Goal: Task Accomplishment & Management: Use online tool/utility

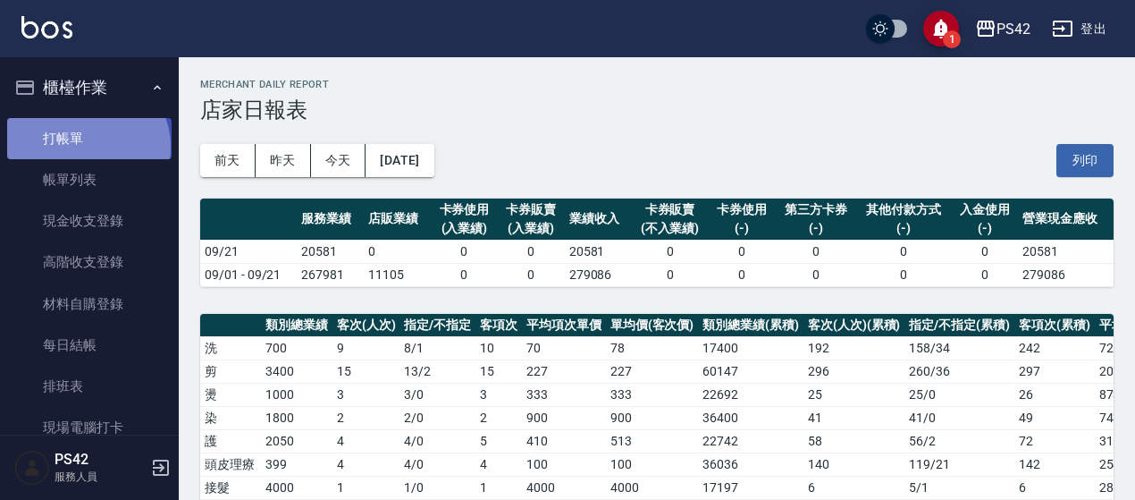
click at [86, 147] on link "打帳單" at bounding box center [89, 138] width 164 height 41
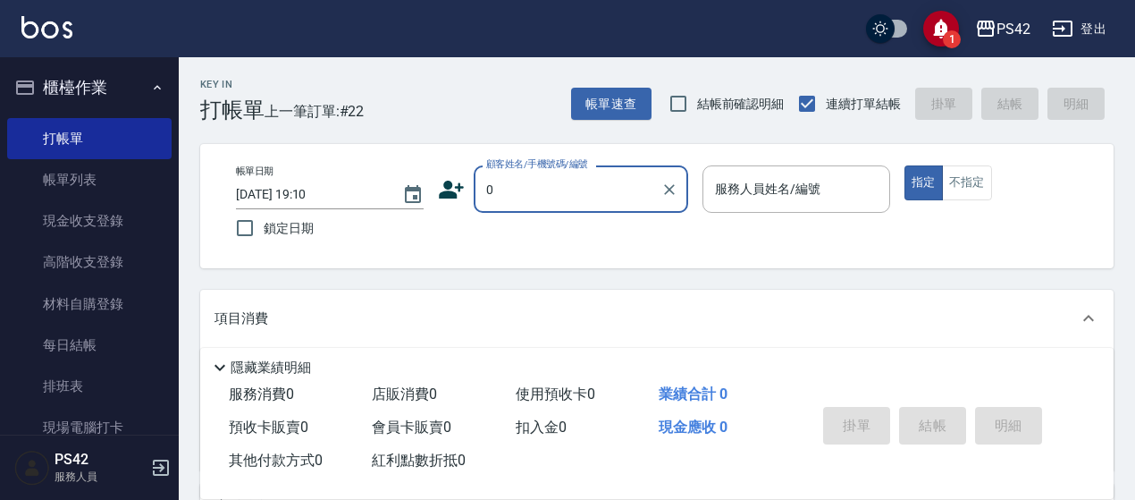
type input "無名字/0/null"
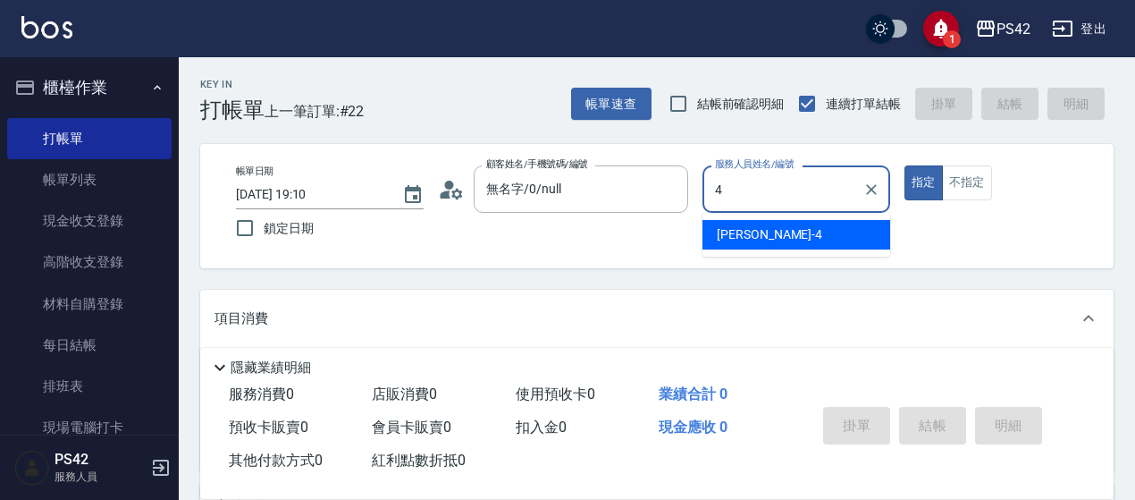
type input "[PERSON_NAME]-4"
type button "true"
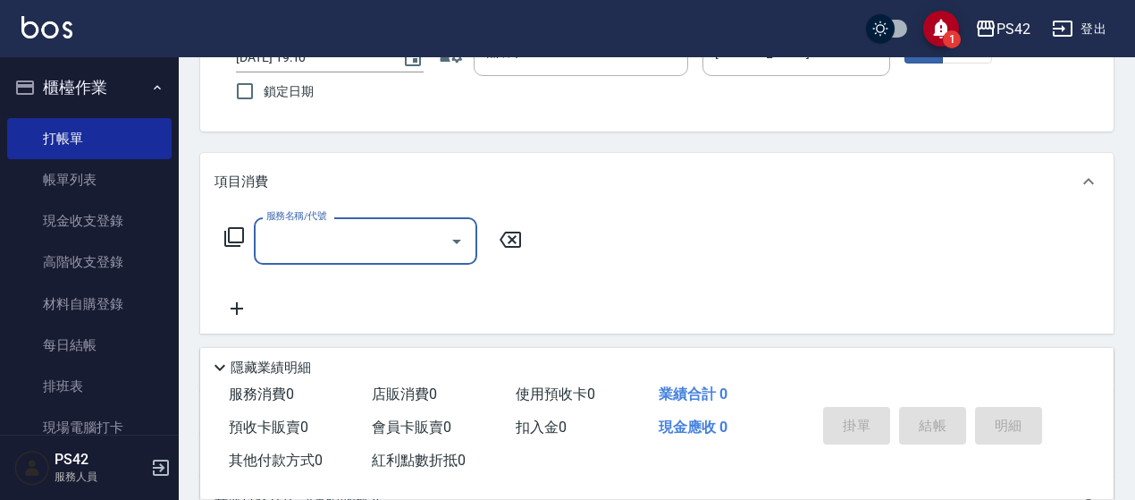
scroll to position [179, 0]
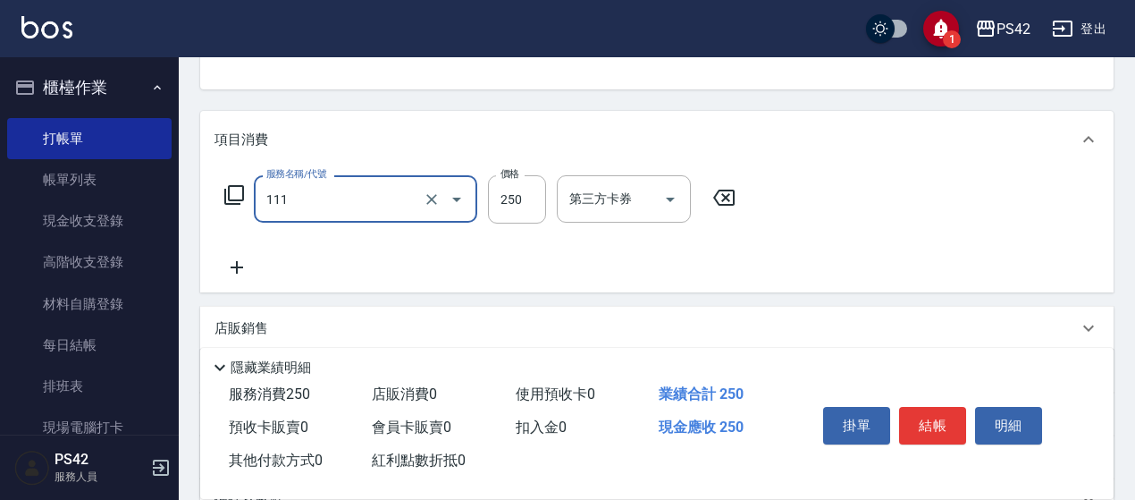
type input "200(111)"
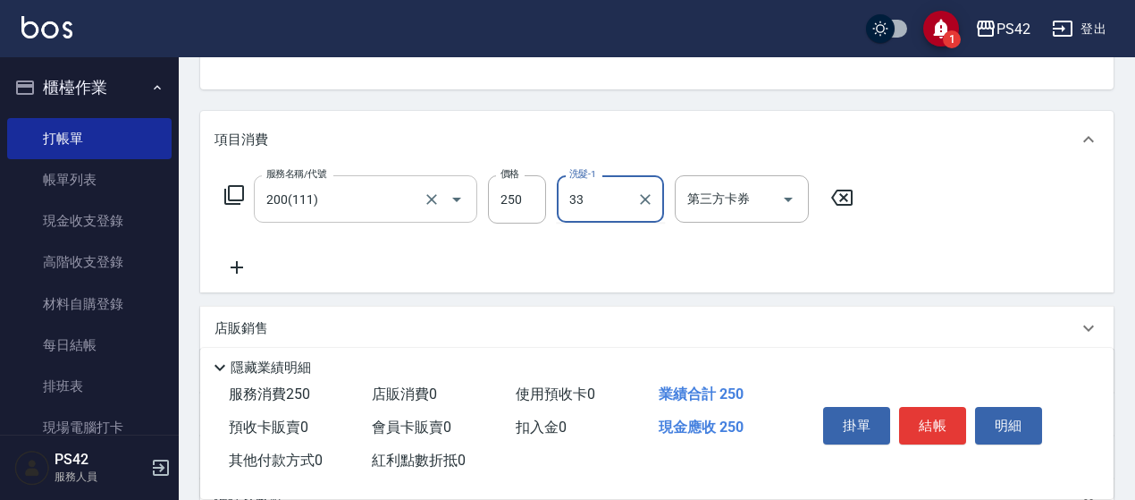
type input "[PERSON_NAME]-33"
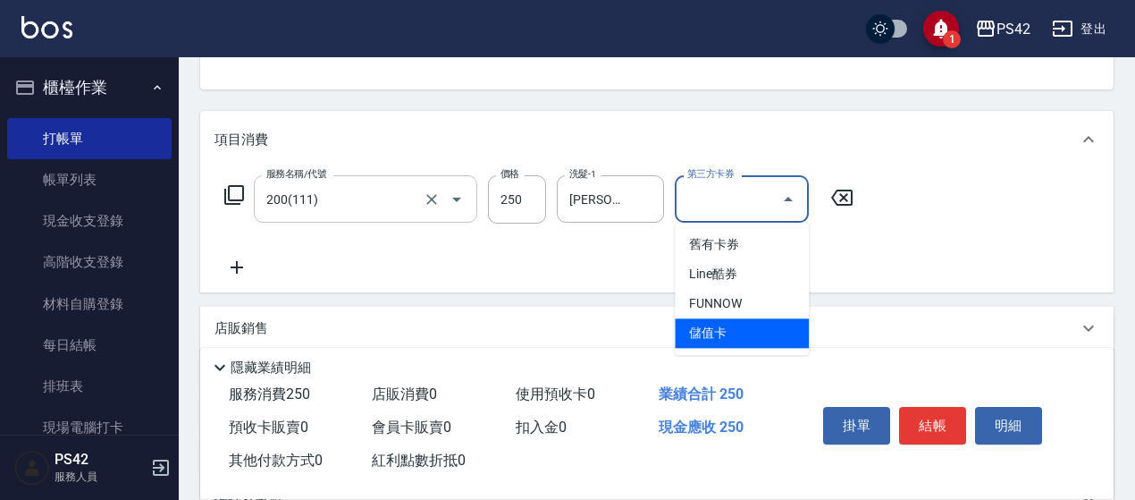
type input "儲值卡"
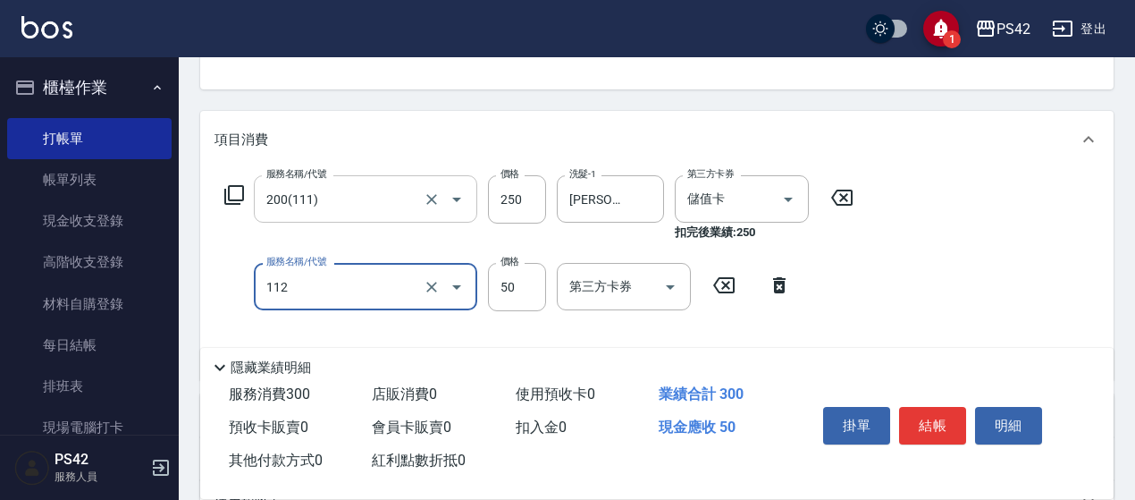
type input "精油50(112)"
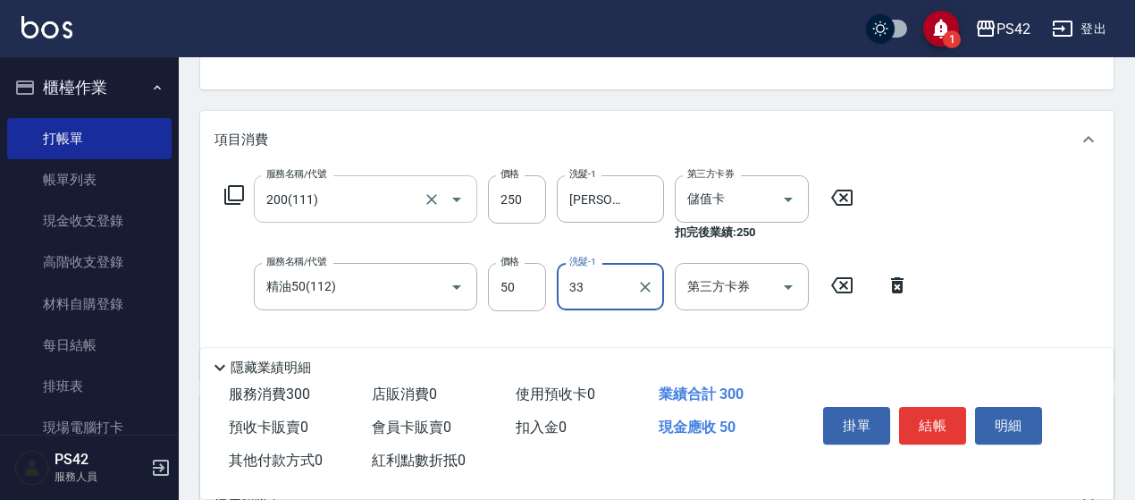
type input "[PERSON_NAME]-33"
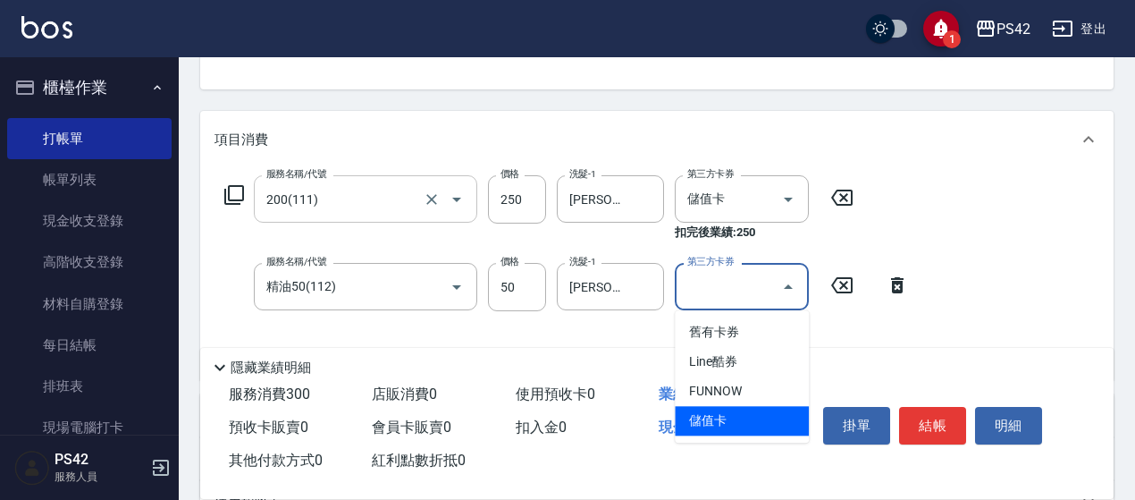
type input "儲值卡"
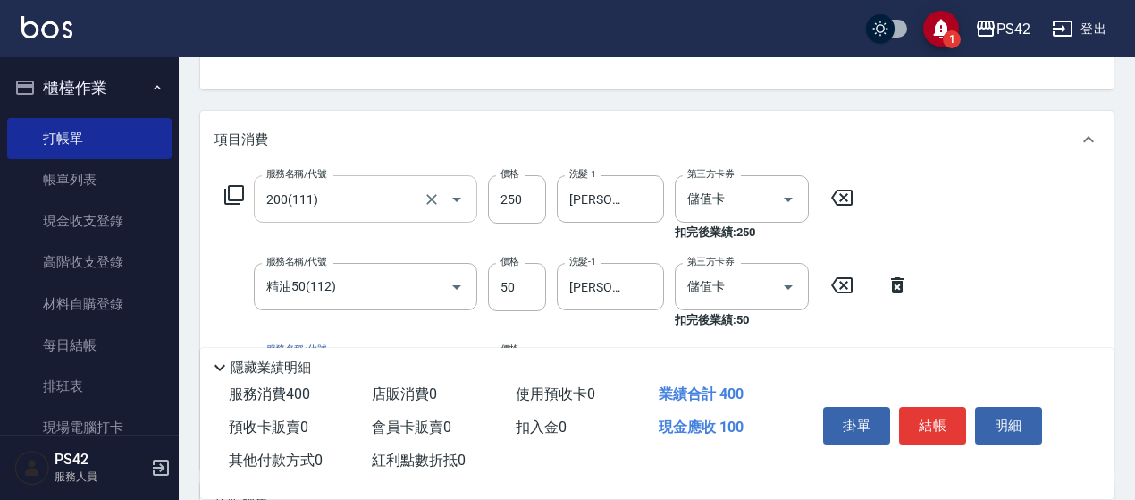
type input "瞬護100(113)"
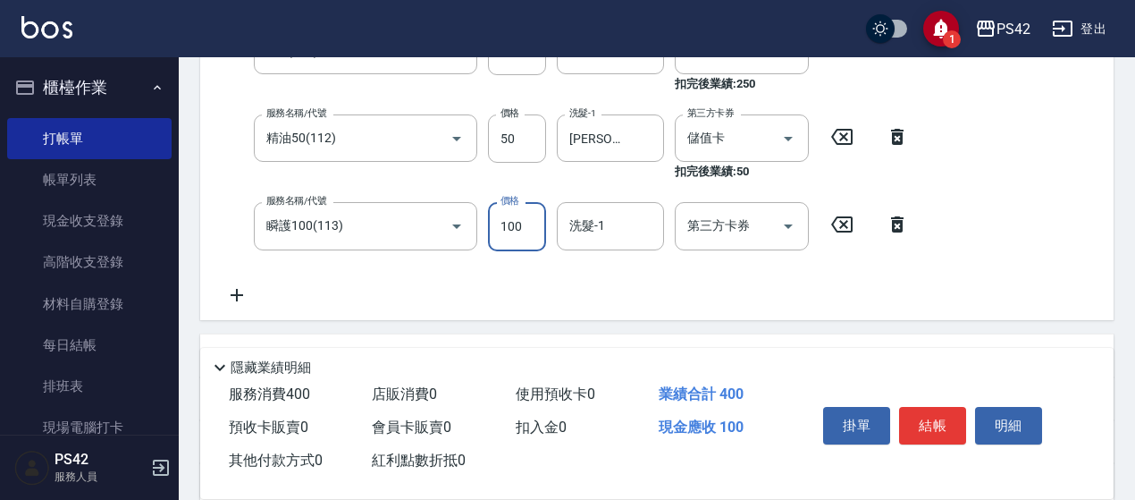
scroll to position [357, 0]
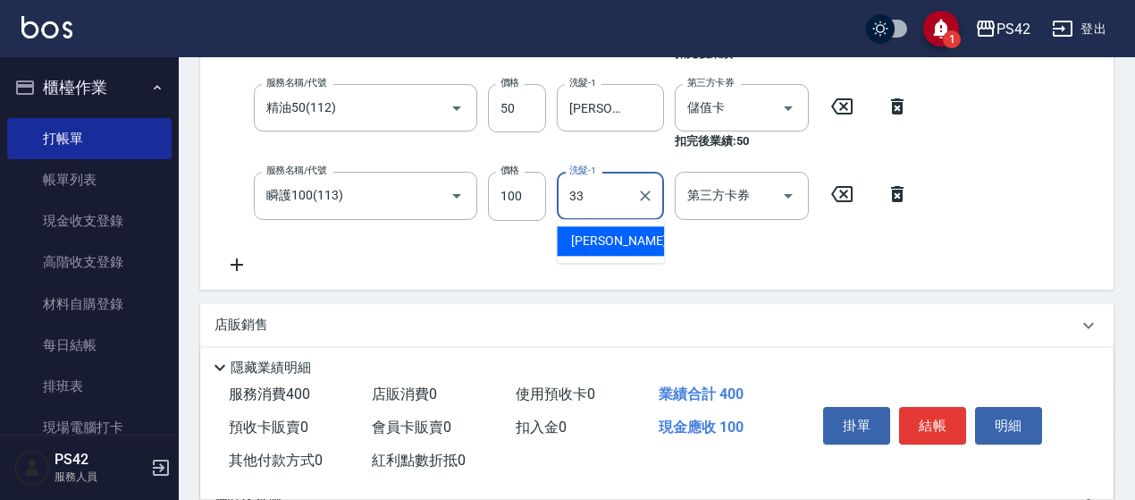
type input "[PERSON_NAME]-33"
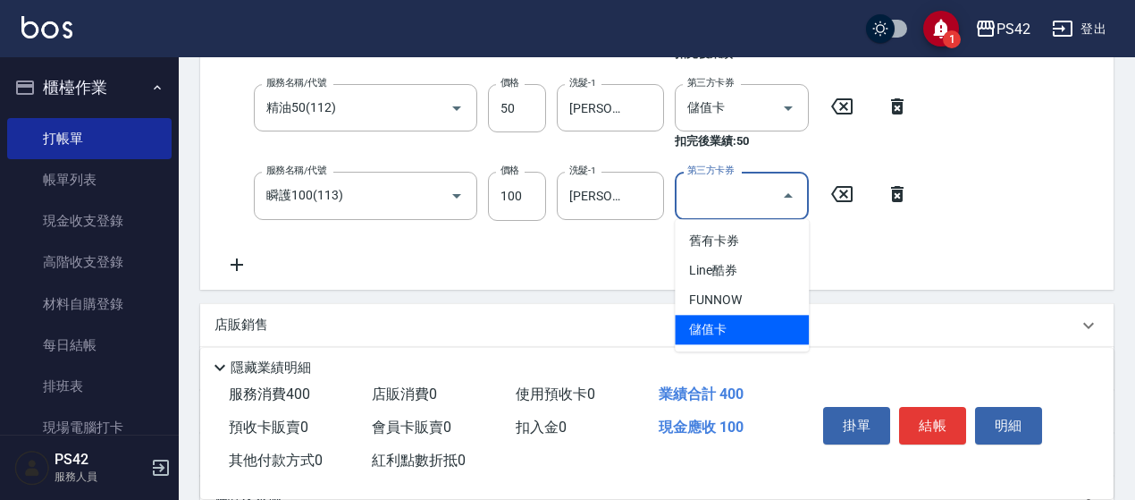
type input "儲值卡"
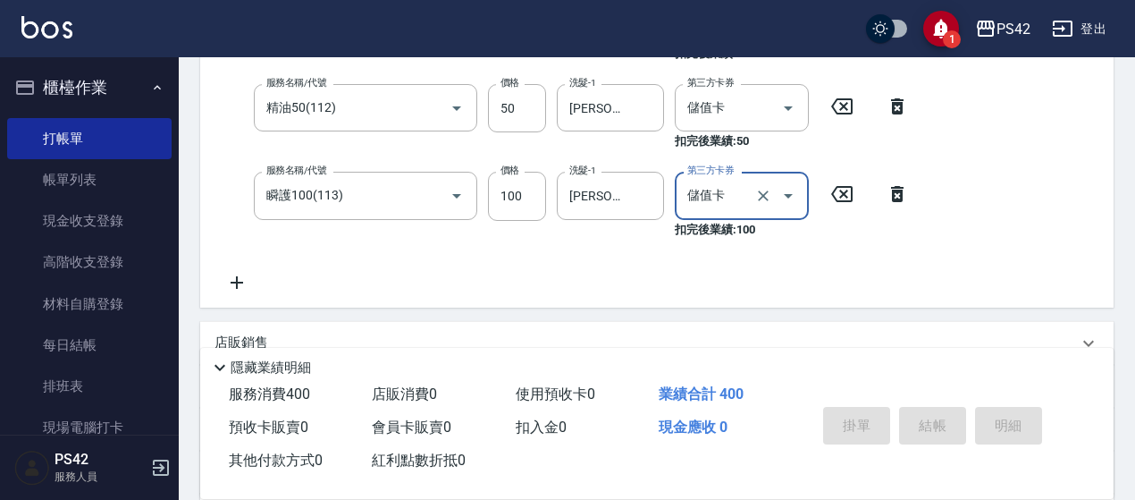
type input "[DATE] 19:11"
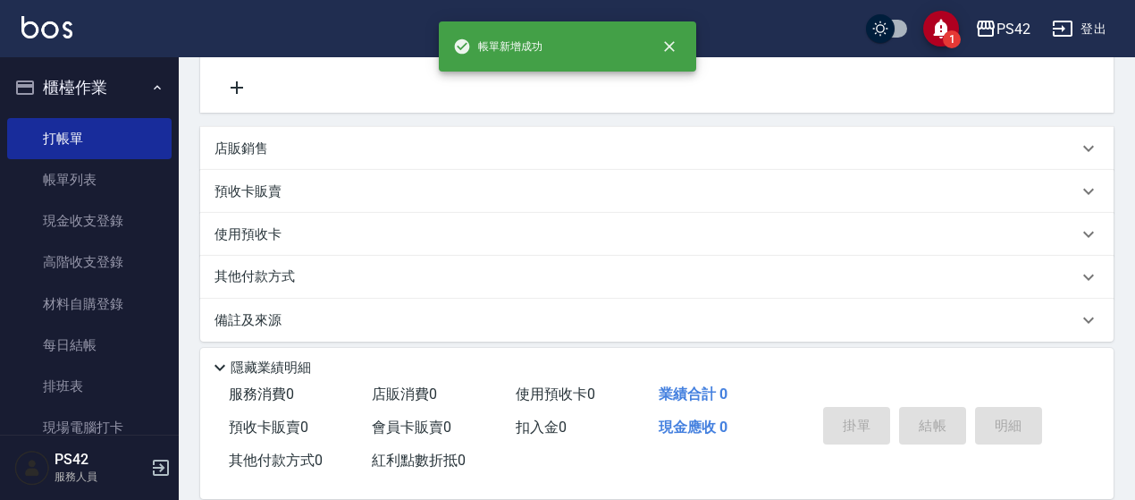
scroll to position [0, 0]
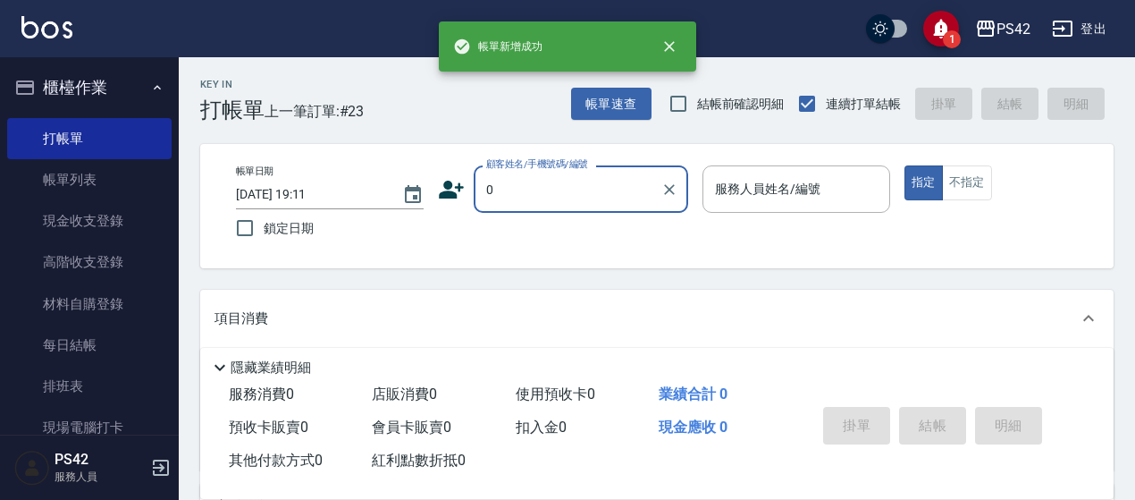
type input "無名字/0/null"
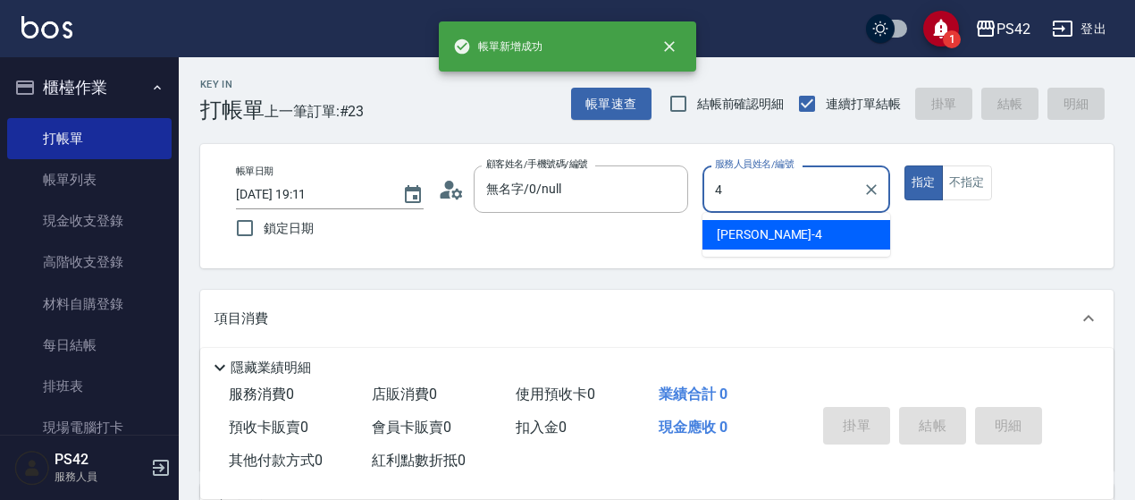
type input "[PERSON_NAME]-4"
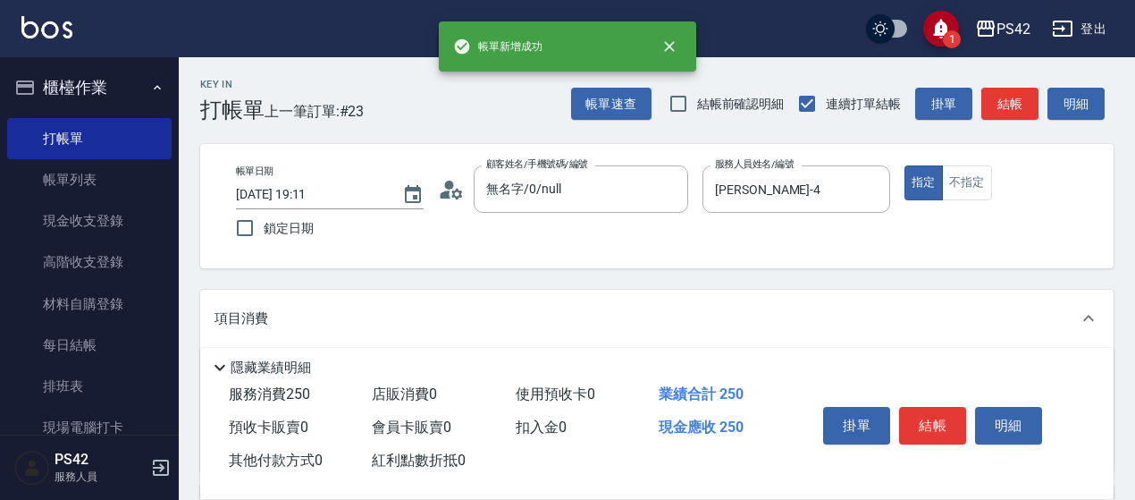
type input "200(111)"
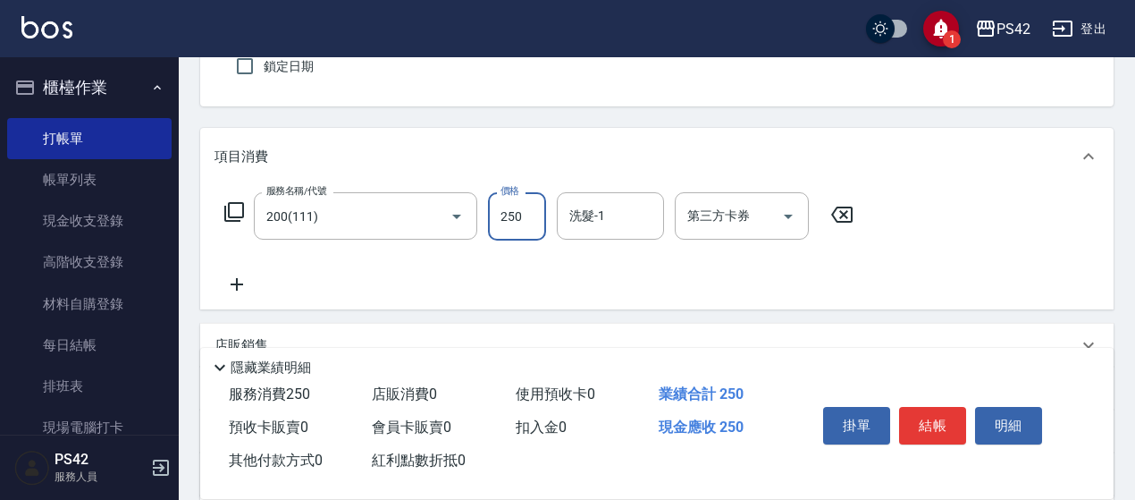
scroll to position [179, 0]
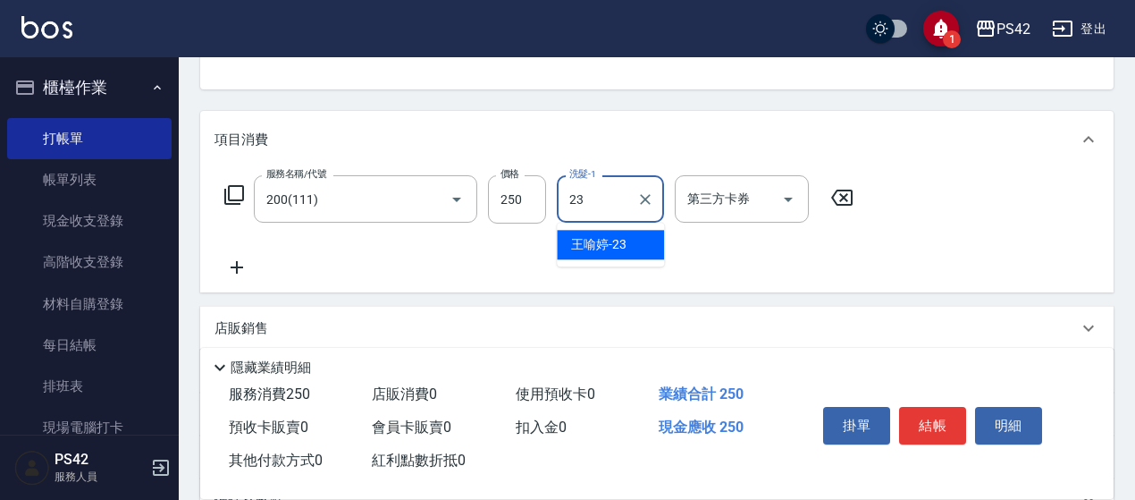
type input "[PERSON_NAME]-23"
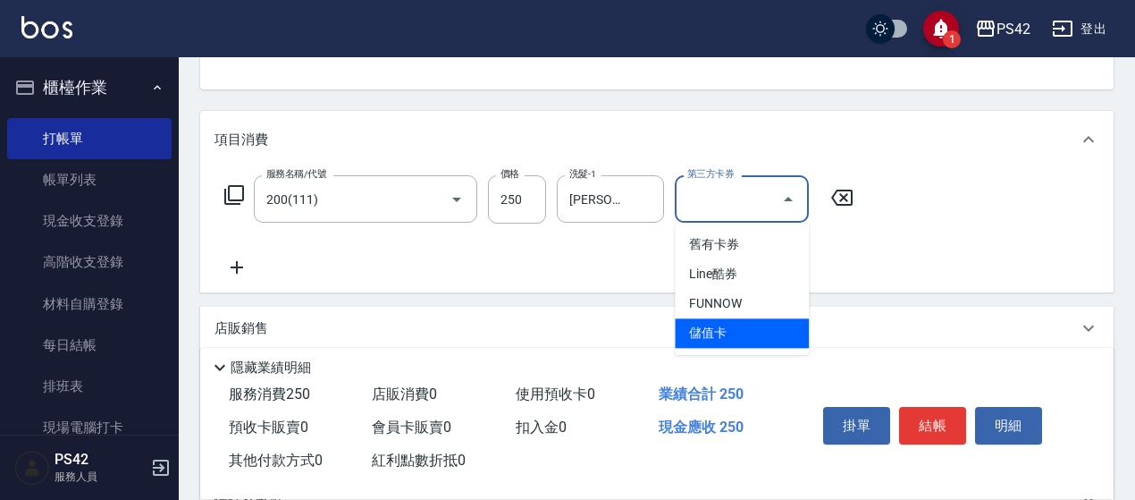
type input "儲值卡"
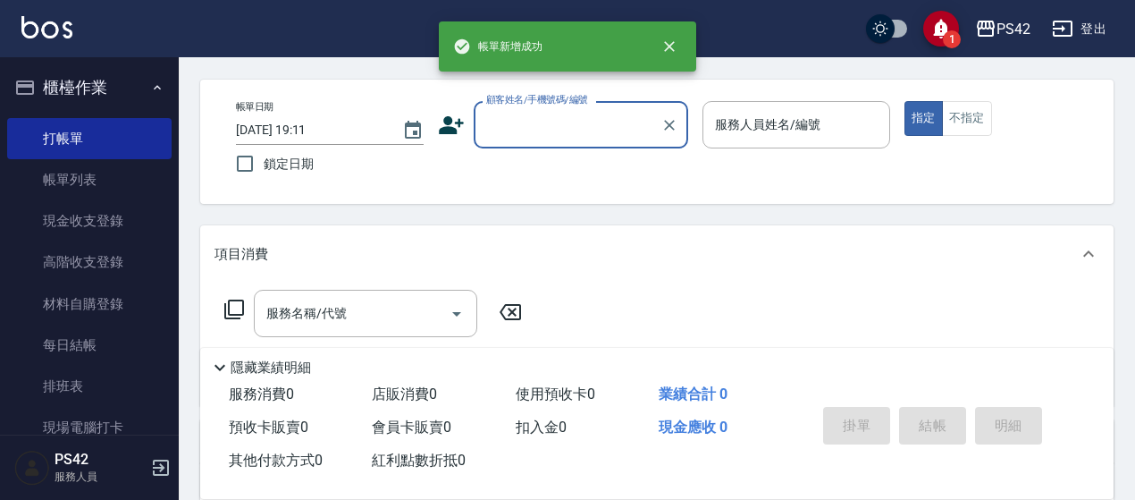
scroll to position [0, 0]
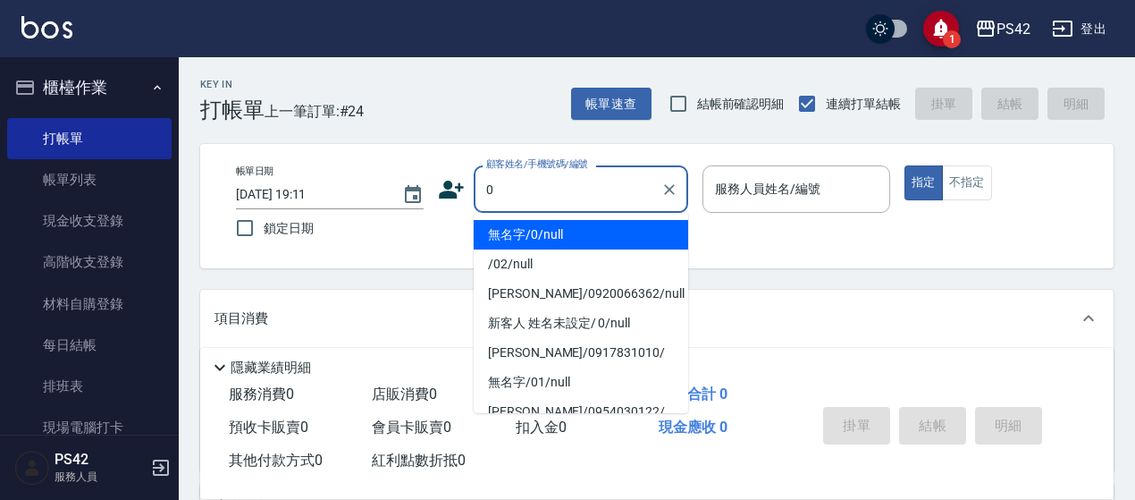
type input "無名字/0/null"
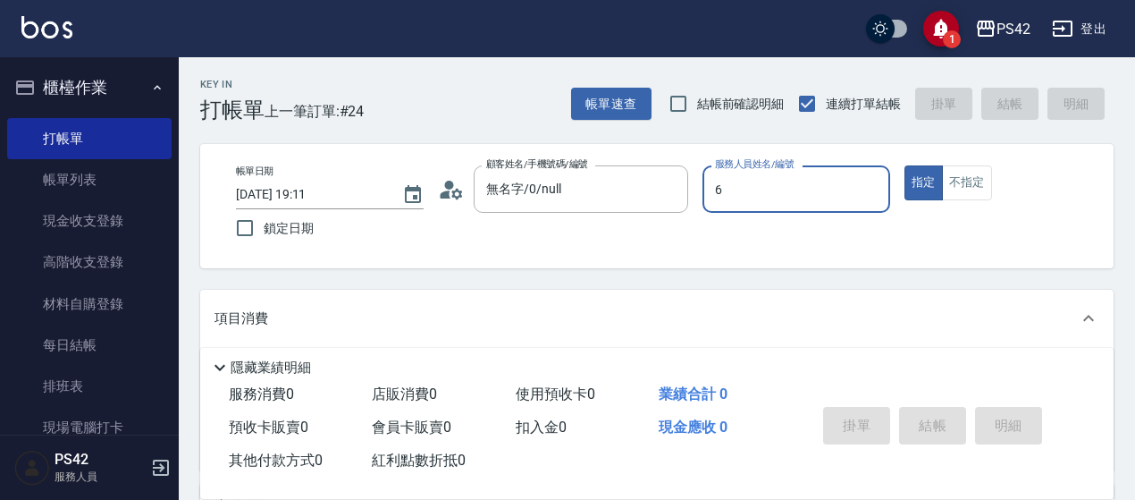
type input "[PERSON_NAME]-6"
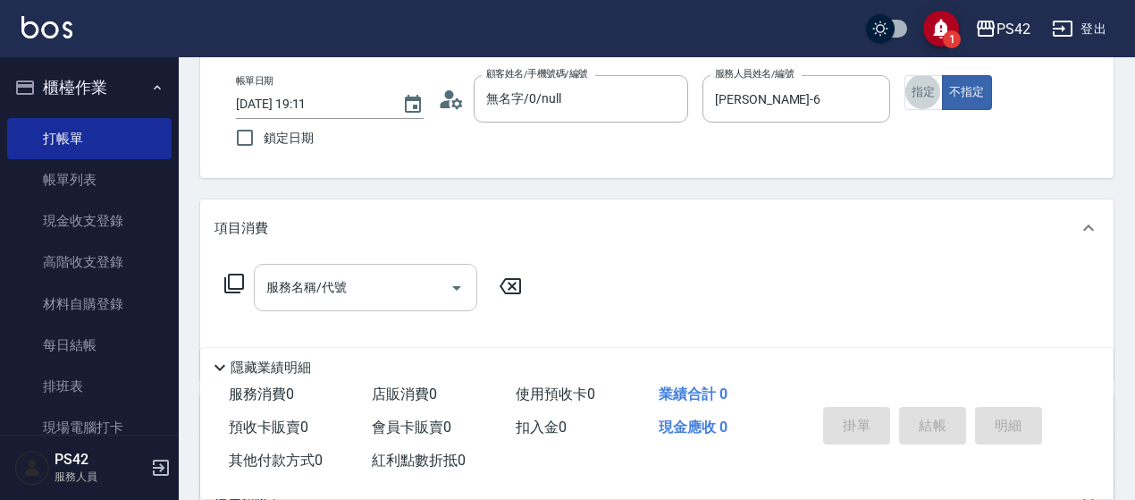
scroll to position [179, 0]
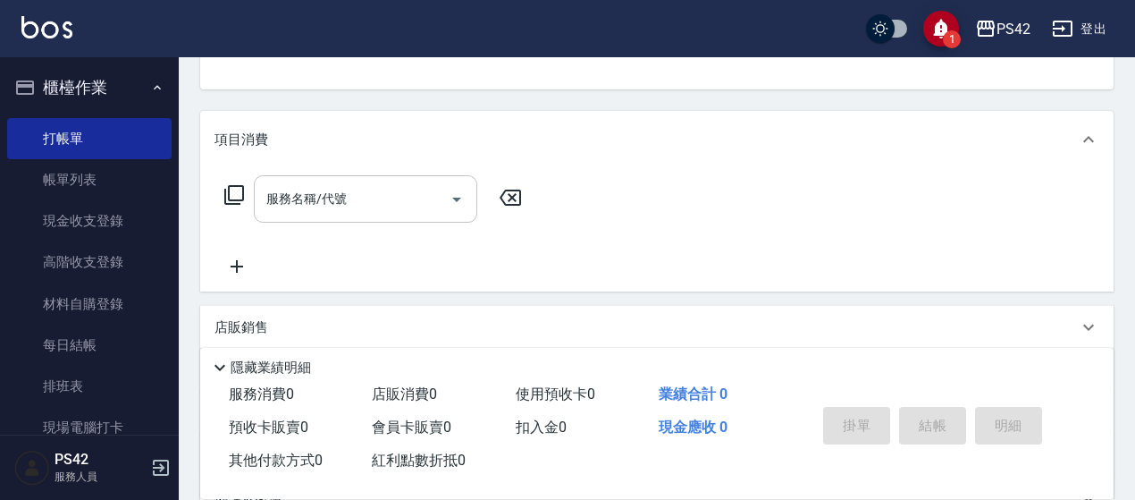
click at [309, 186] on div "服務名稱/代號 服務名稱/代號" at bounding box center [365, 198] width 223 height 47
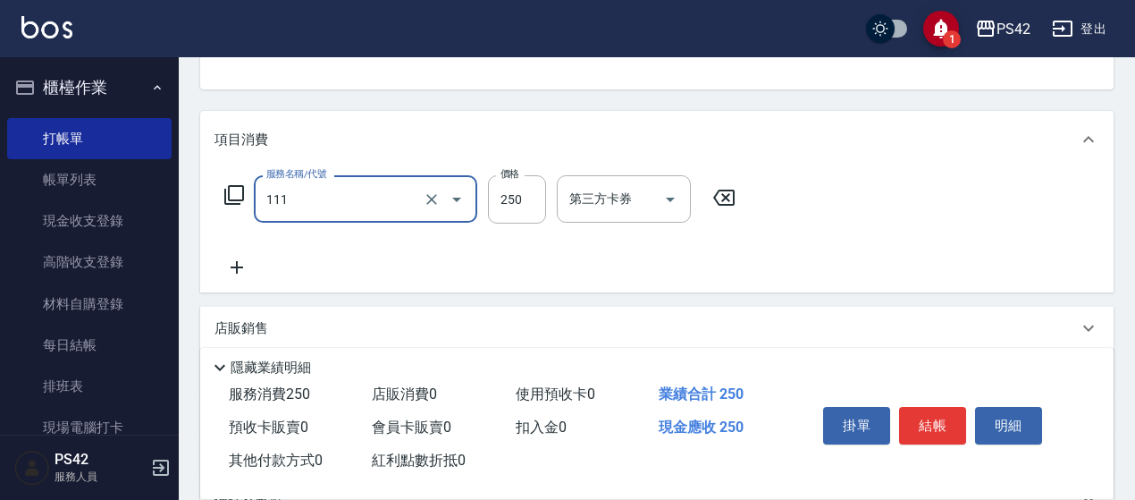
type input "200(111)"
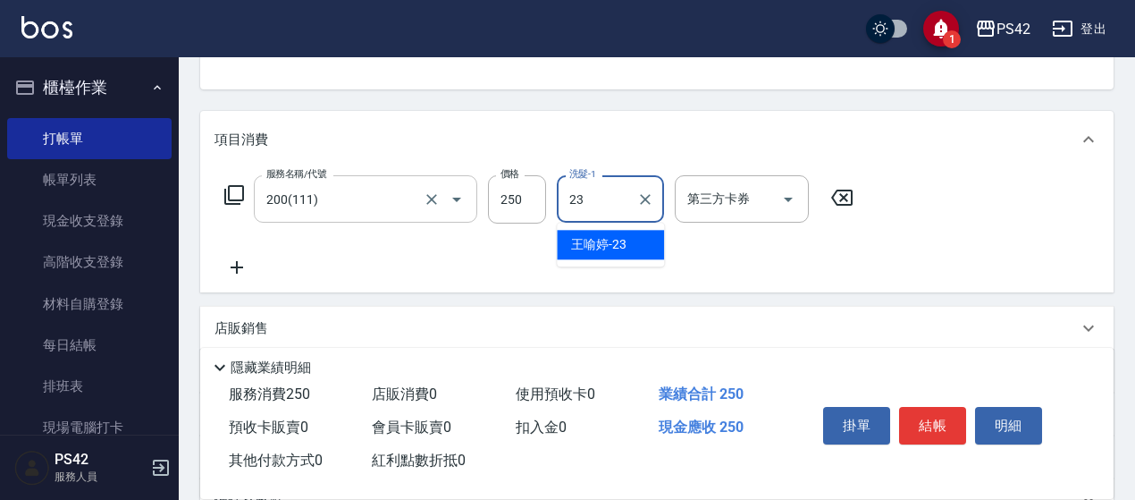
type input "[PERSON_NAME]-23"
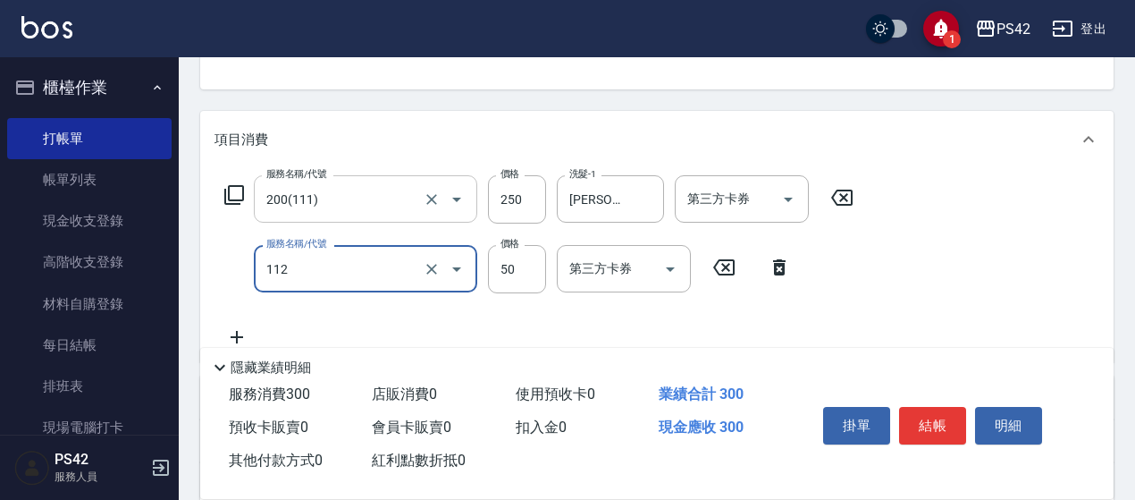
type input "精油50(112)"
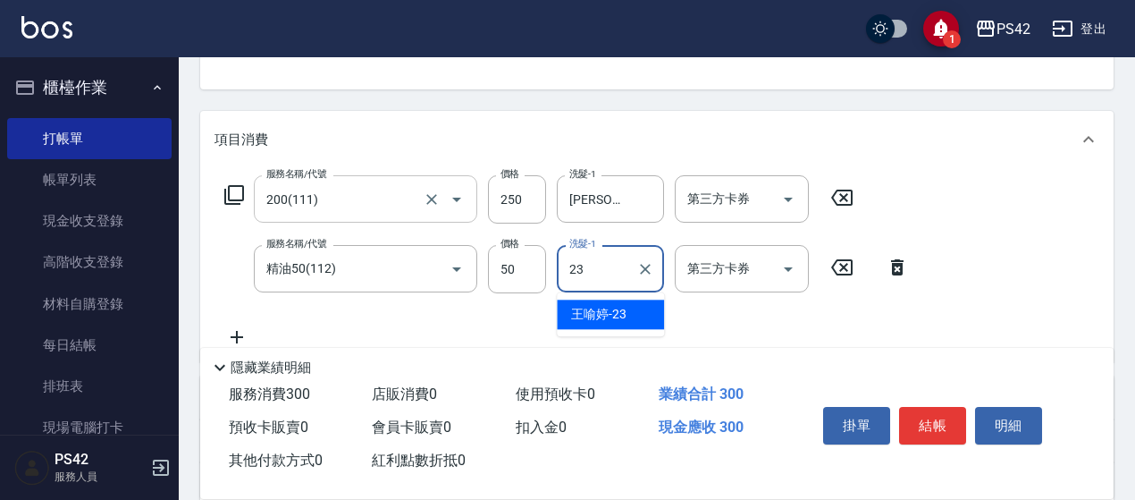
type input "[PERSON_NAME]-23"
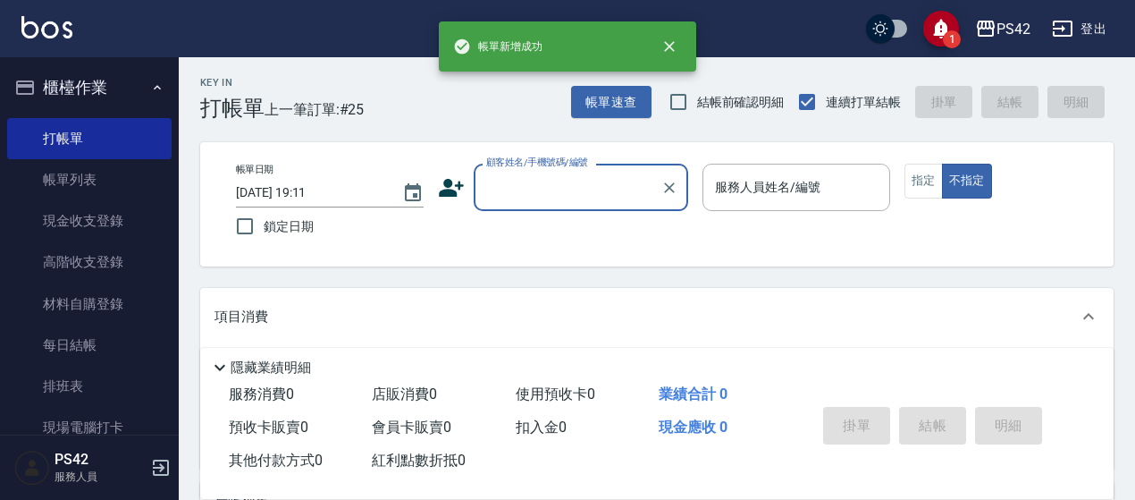
scroll to position [0, 0]
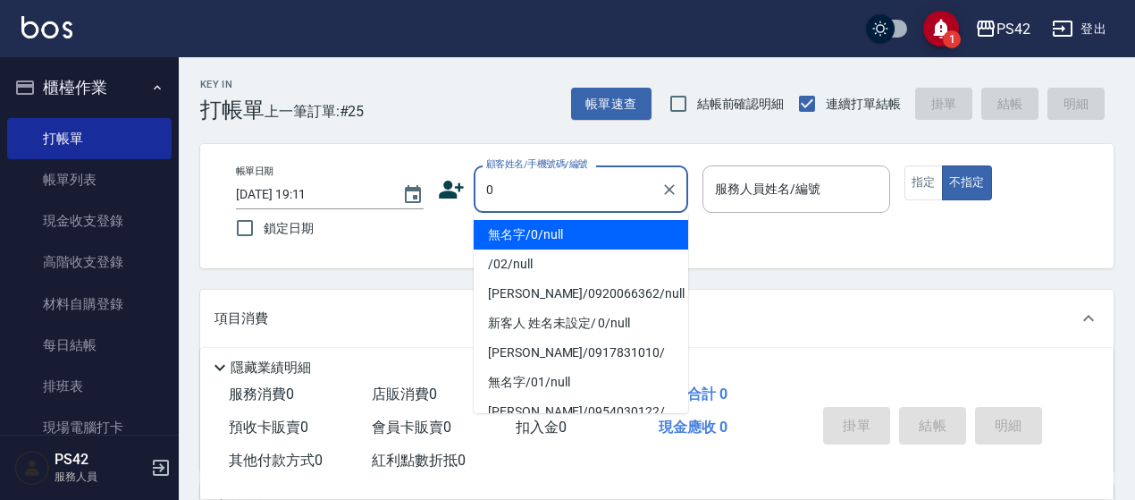
type input "無名字/0/null"
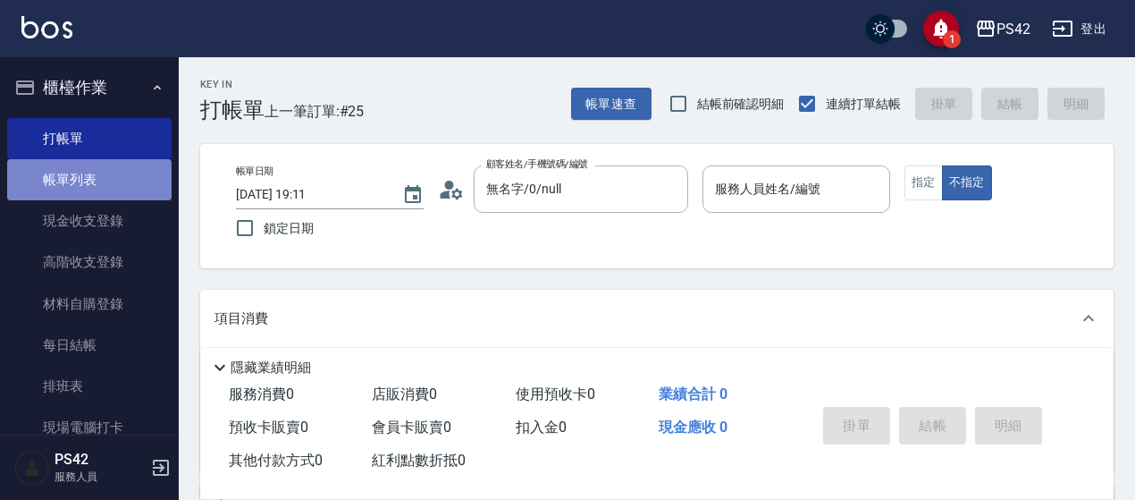
click at [93, 169] on link "帳單列表" at bounding box center [89, 179] width 164 height 41
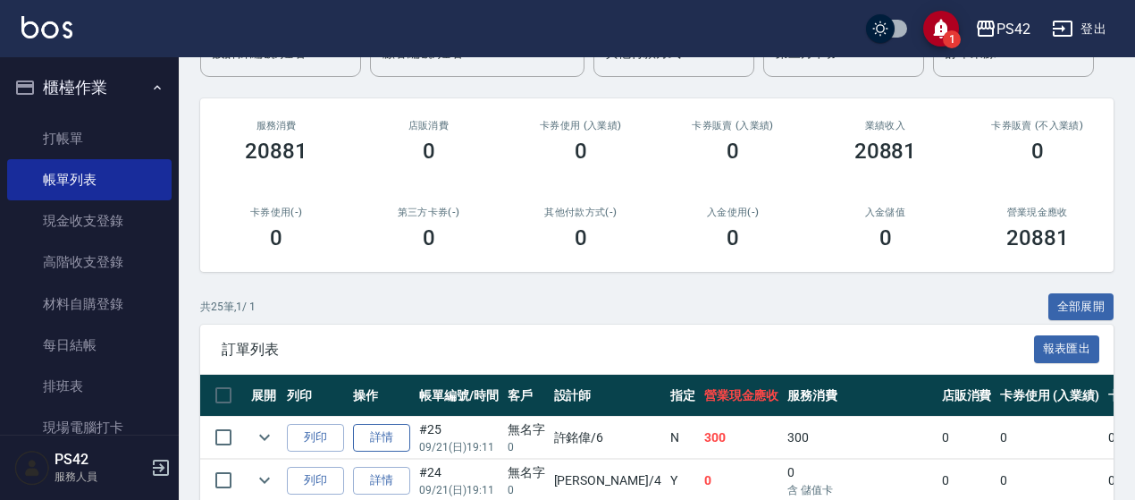
scroll to position [263, 0]
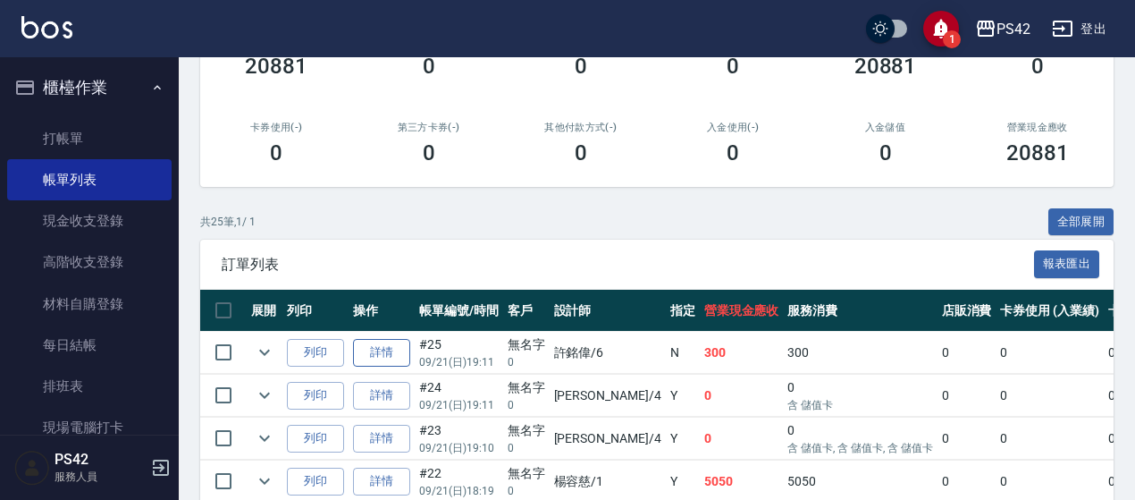
click at [393, 359] on link "詳情" at bounding box center [381, 353] width 57 height 28
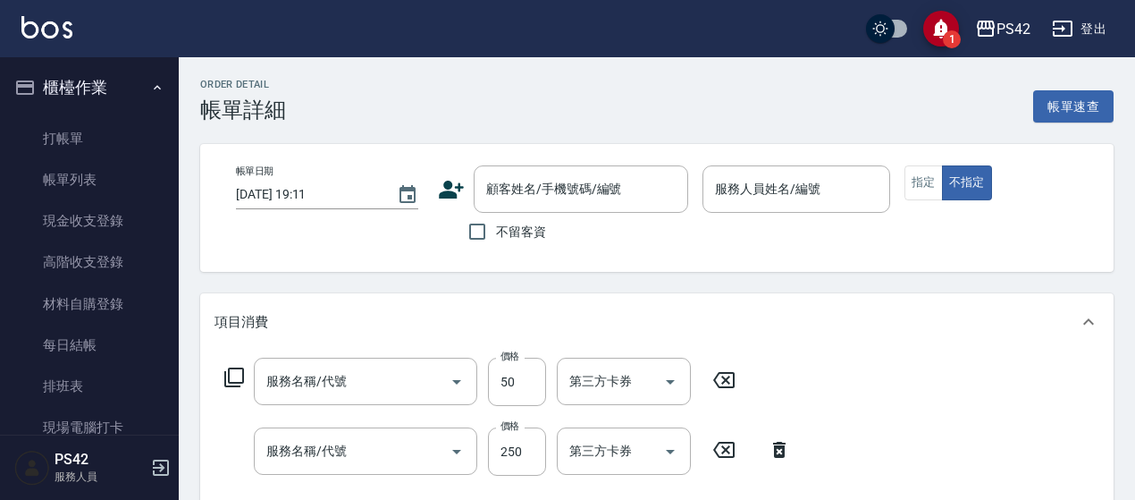
type input "[PERSON_NAME]-6"
type input "精油50(112)"
type input "200(111)"
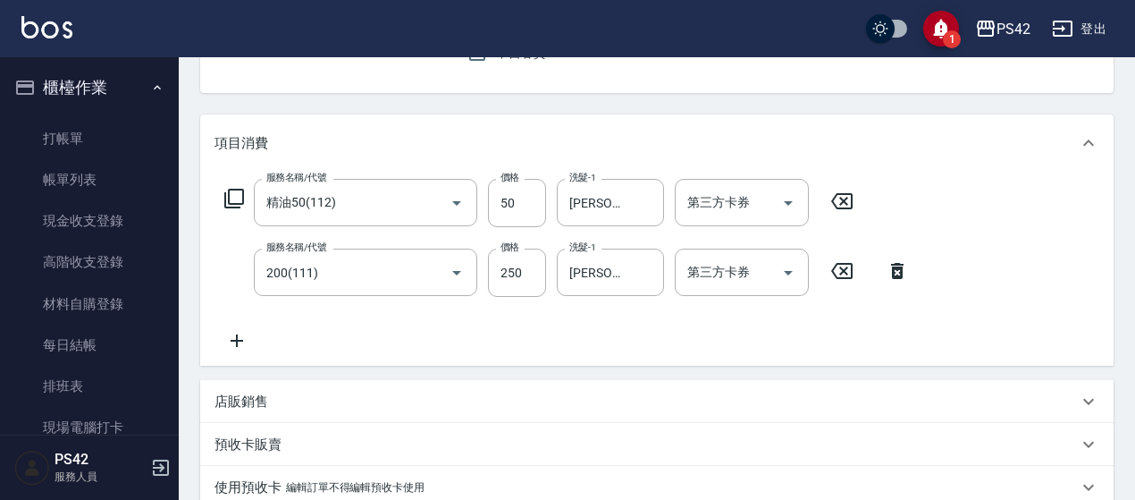
type input "無名字/0/null"
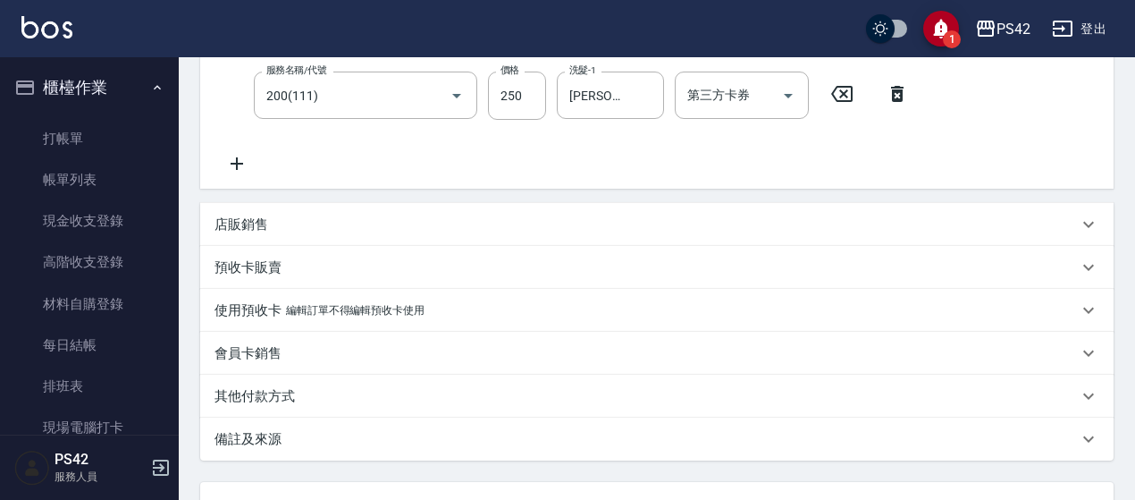
scroll to position [357, 0]
click at [236, 169] on icon at bounding box center [236, 161] width 45 height 21
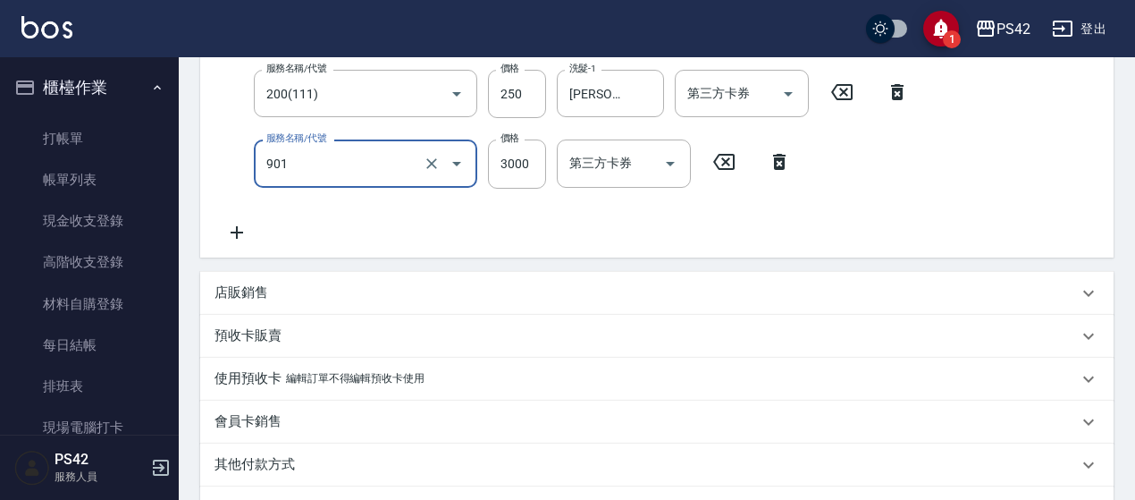
type input "儲值3000(901)"
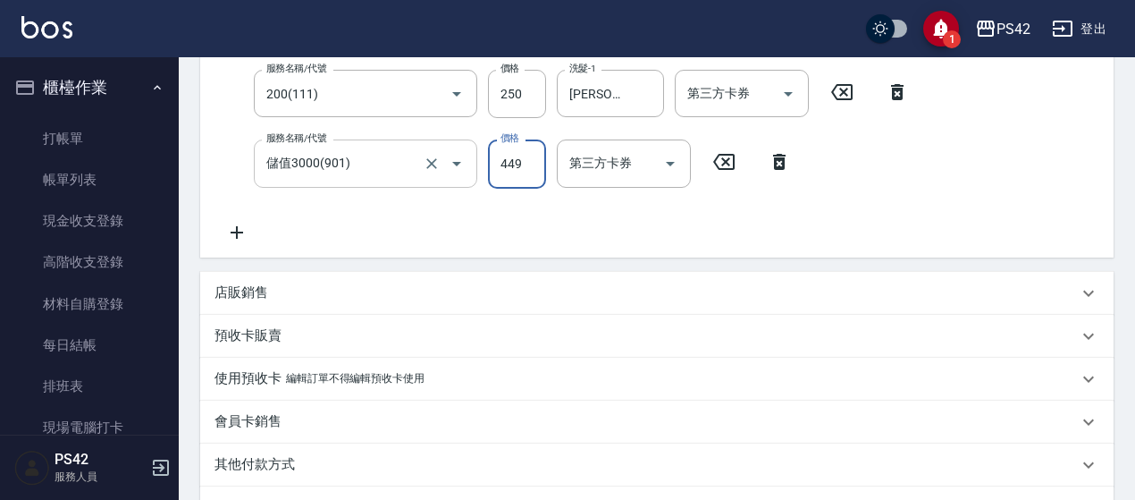
type input "449"
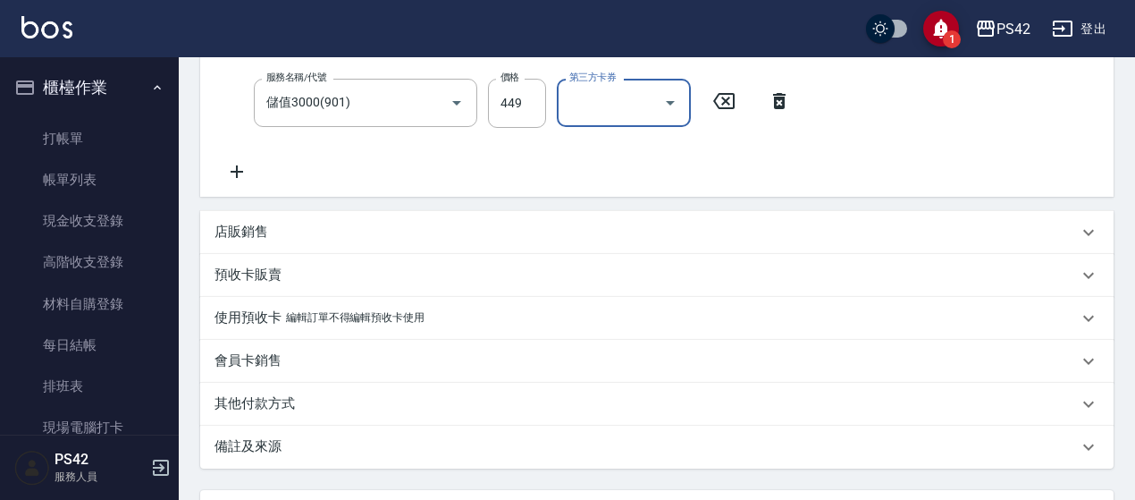
scroll to position [447, 0]
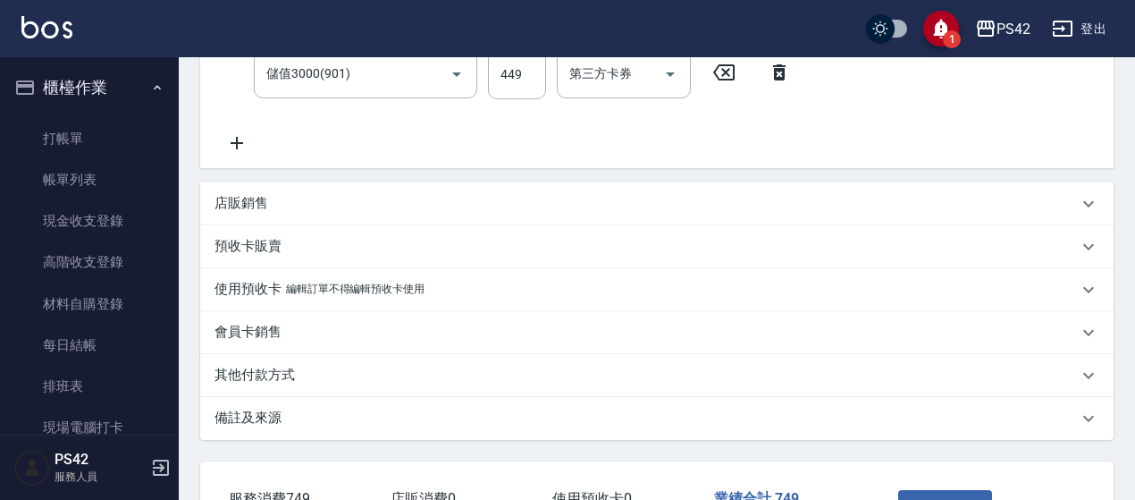
click at [284, 201] on div "店販銷售" at bounding box center [645, 203] width 863 height 19
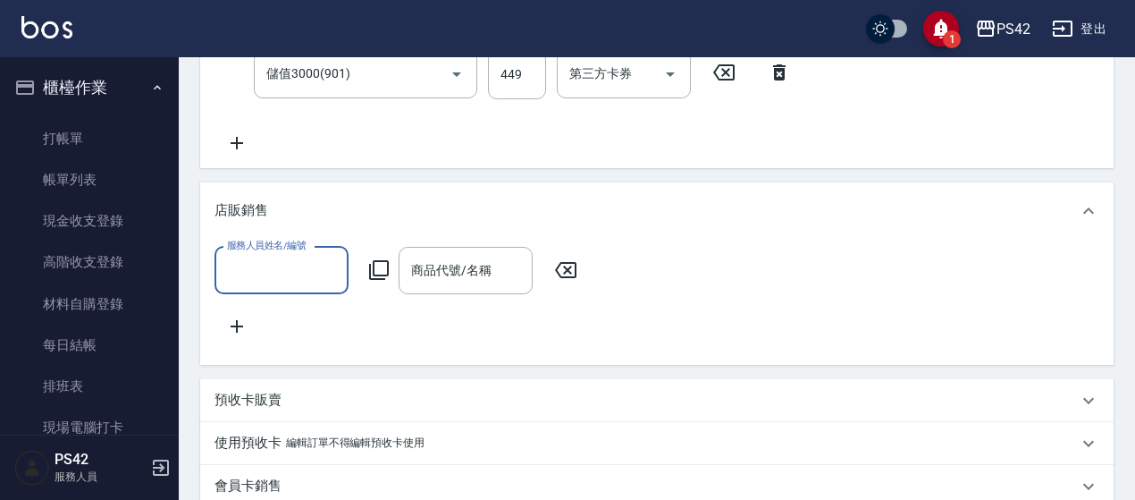
scroll to position [0, 0]
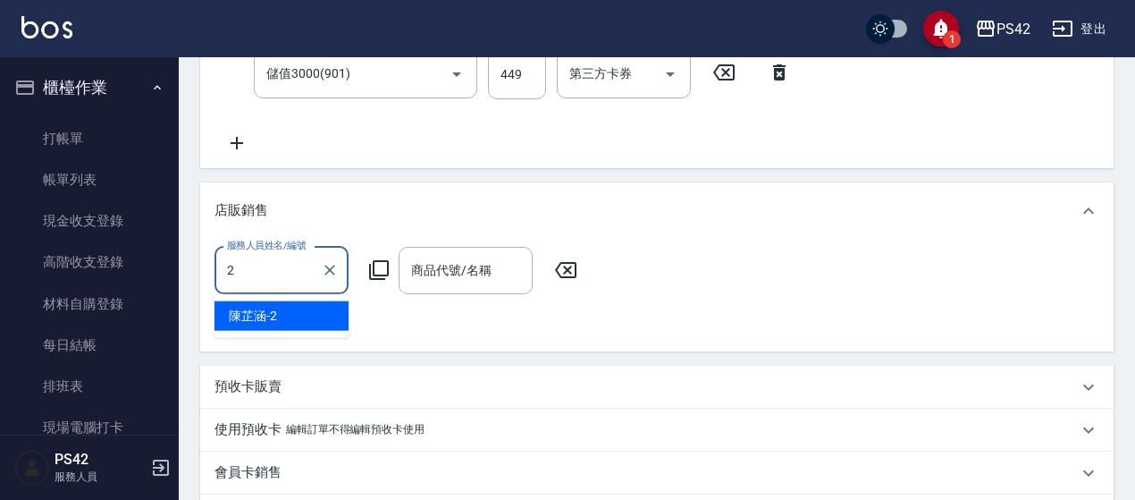
type input "[PERSON_NAME]-2"
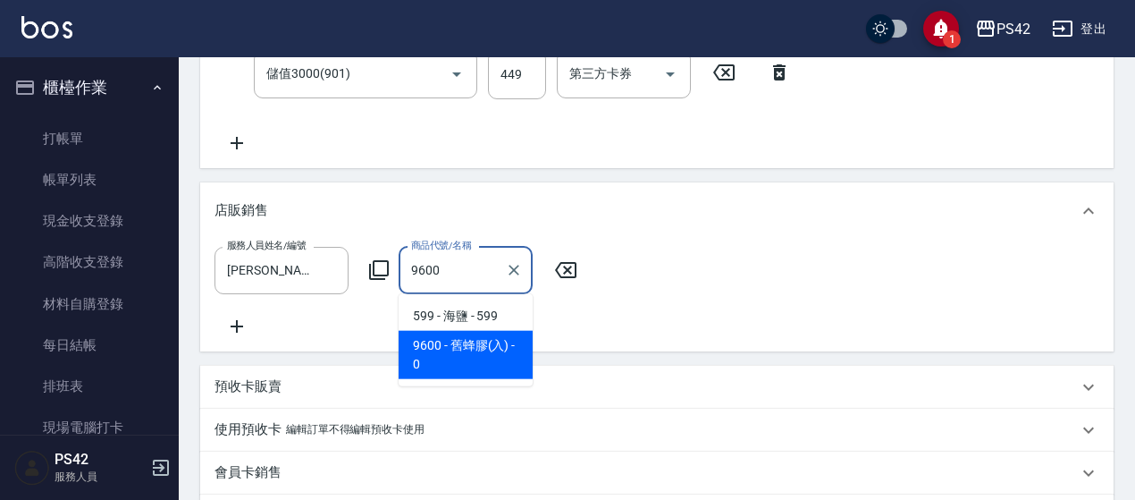
type input "舊蜂膠(入)"
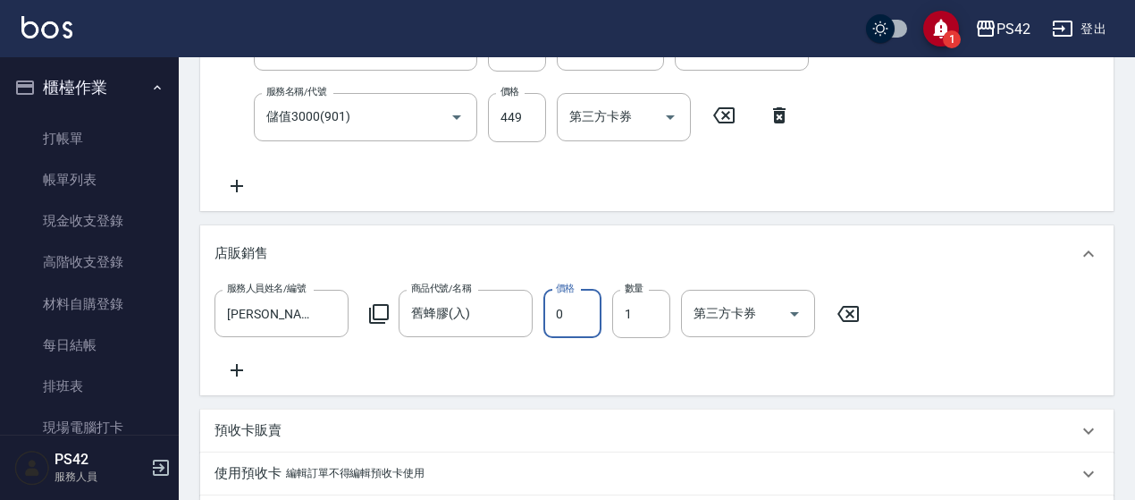
scroll to position [626, 0]
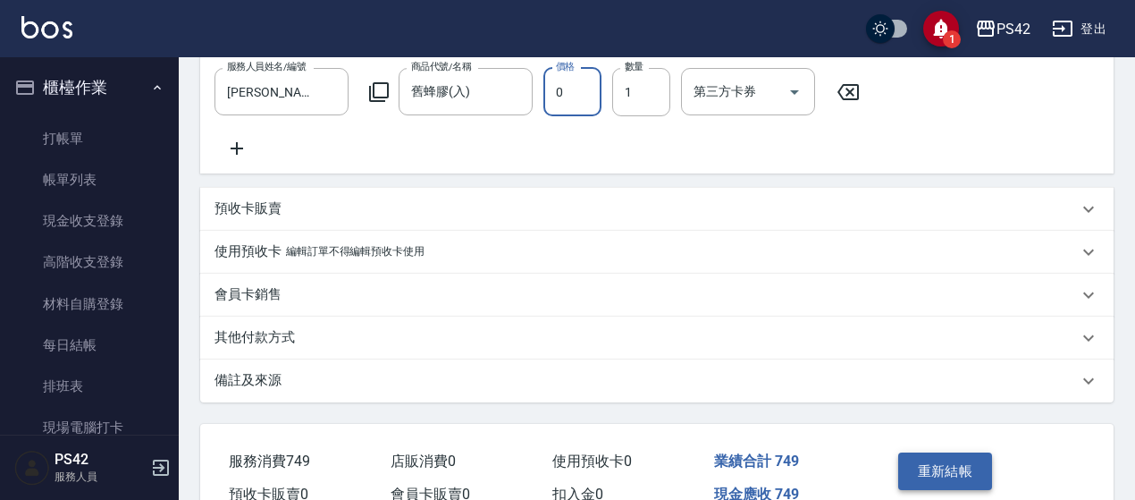
click at [940, 483] on button "重新結帳" at bounding box center [945, 471] width 95 height 38
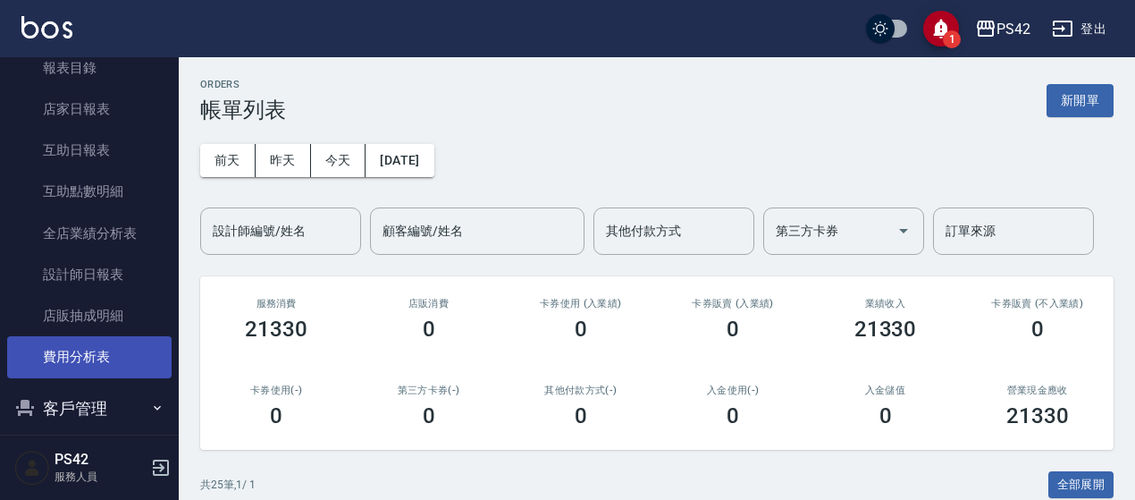
scroll to position [536, 0]
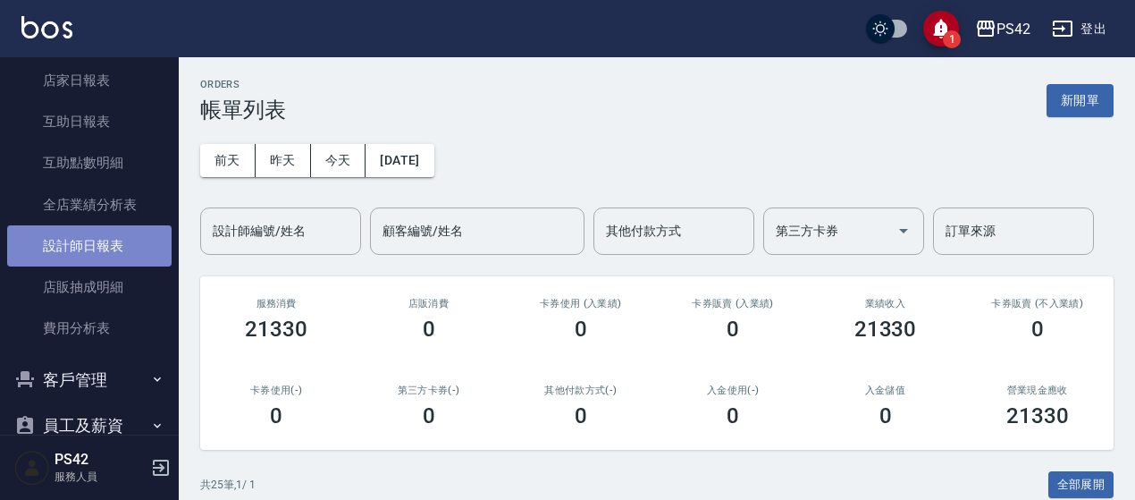
click at [97, 253] on link "設計師日報表" at bounding box center [89, 245] width 164 height 41
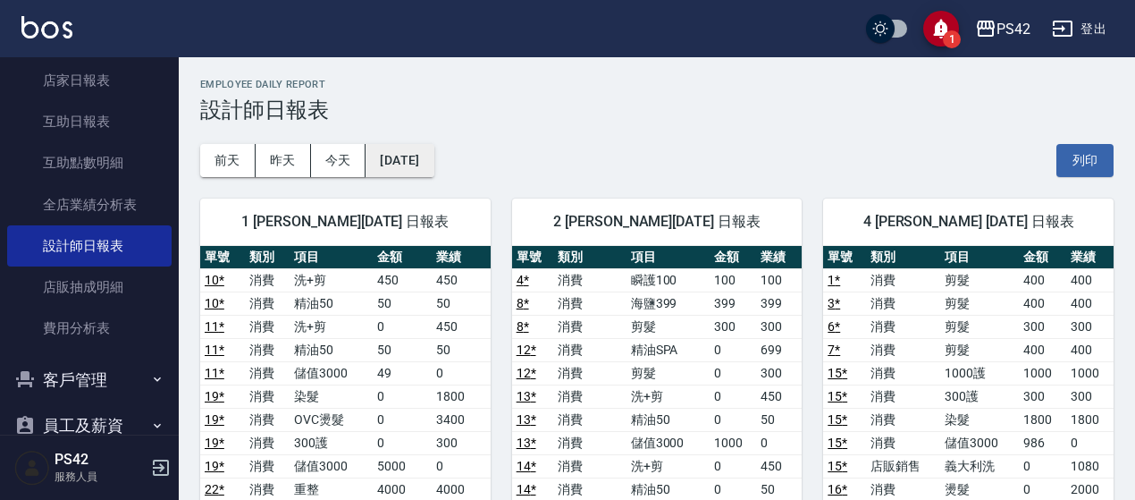
click at [433, 163] on button "[DATE]" at bounding box center [399, 160] width 68 height 33
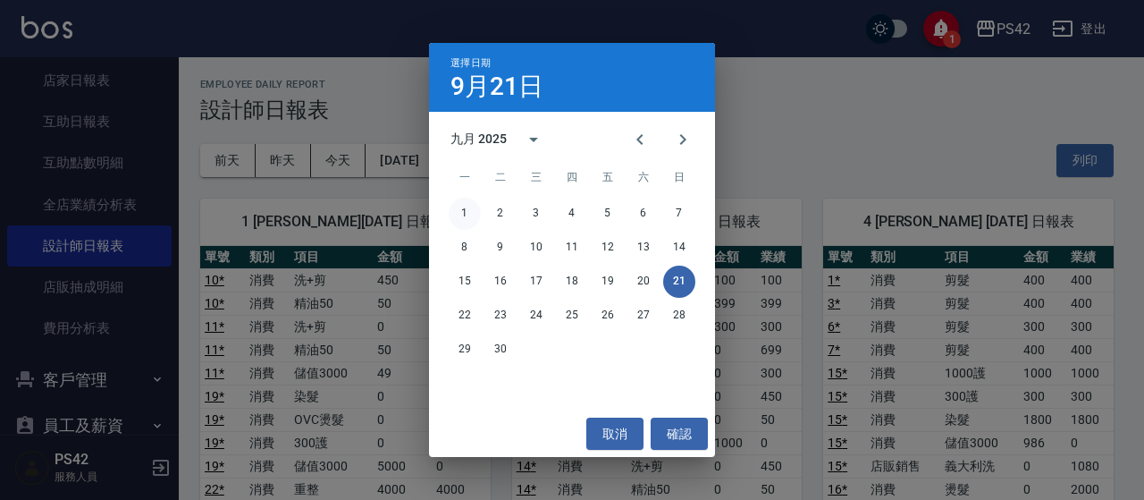
click at [475, 213] on button "1" at bounding box center [465, 213] width 32 height 32
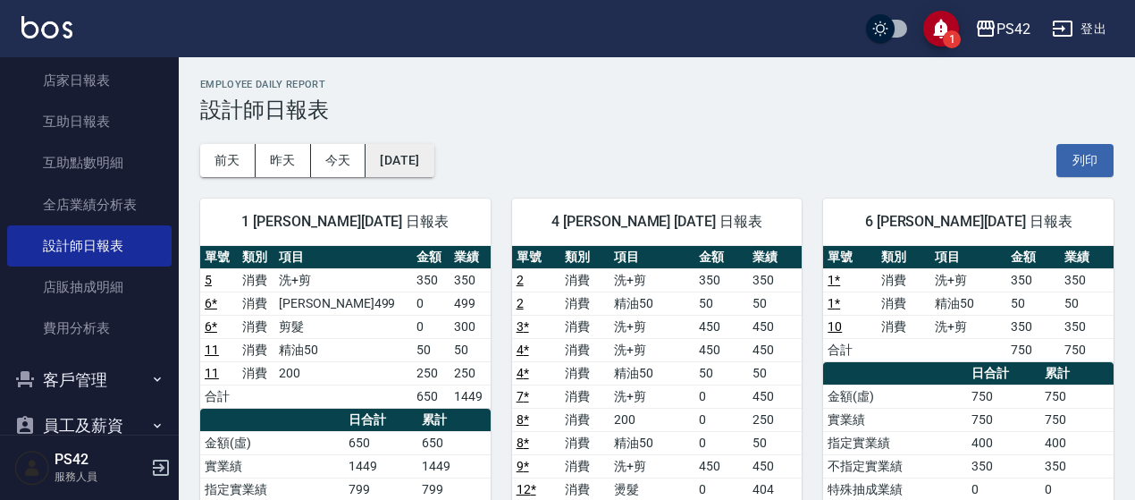
click at [433, 164] on button "[DATE]" at bounding box center [399, 160] width 68 height 33
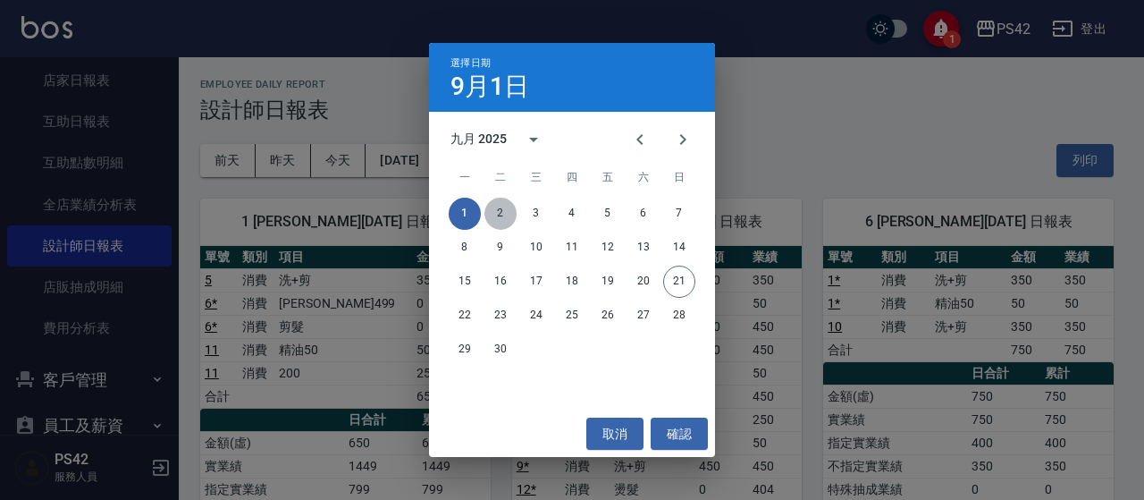
click at [491, 210] on button "2" at bounding box center [500, 213] width 32 height 32
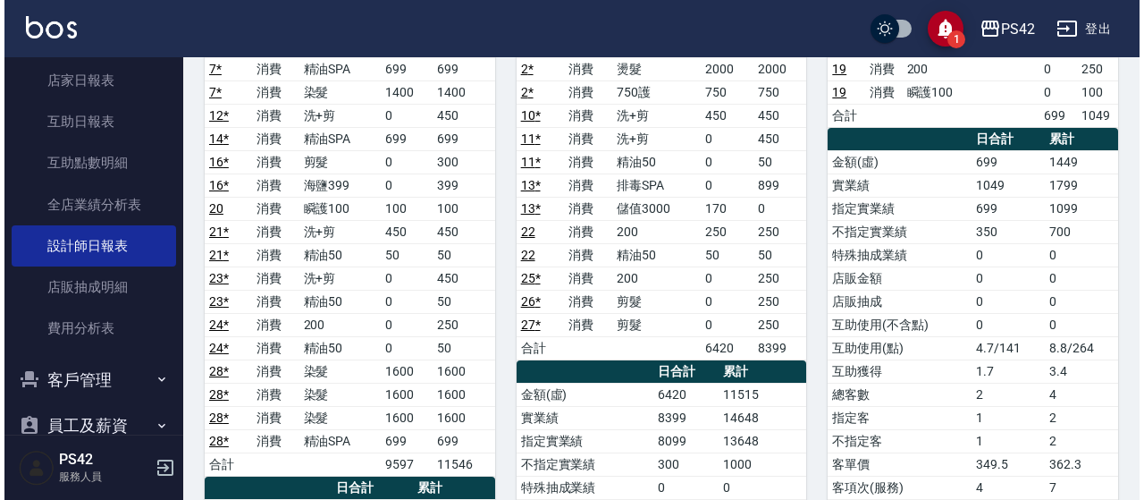
scroll to position [89, 0]
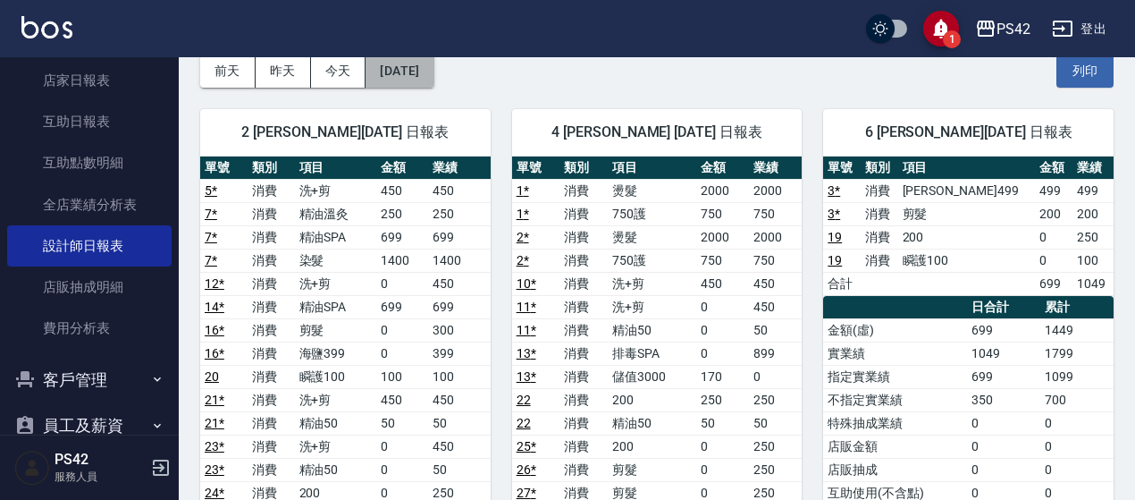
click at [433, 76] on button "[DATE]" at bounding box center [399, 71] width 68 height 33
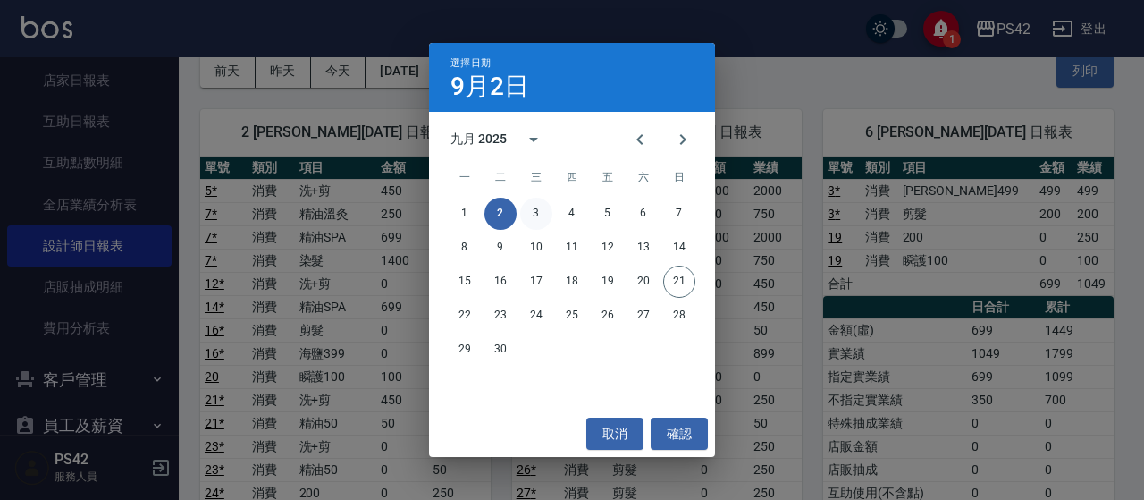
click at [527, 210] on button "3" at bounding box center [536, 213] width 32 height 32
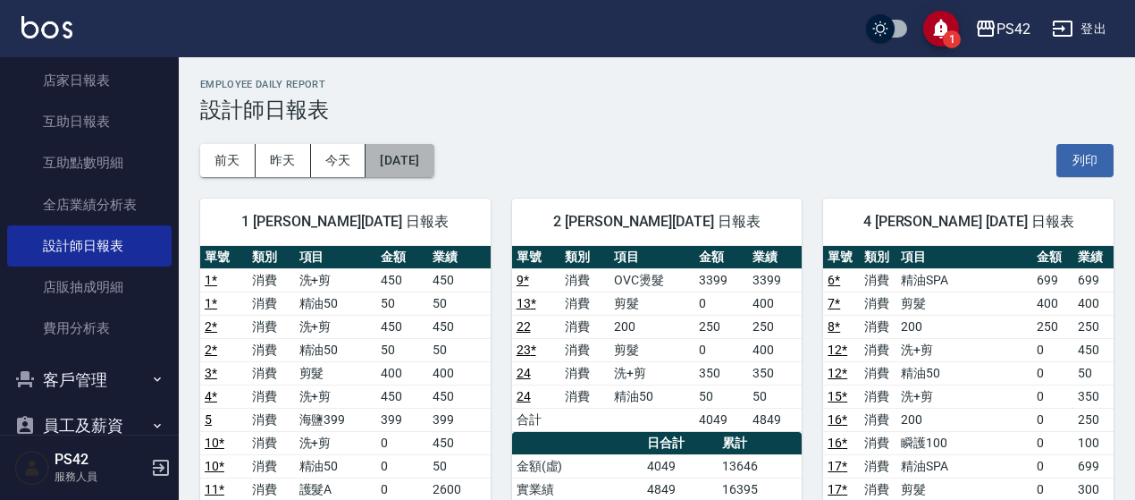
click at [433, 162] on button "[DATE]" at bounding box center [399, 160] width 68 height 33
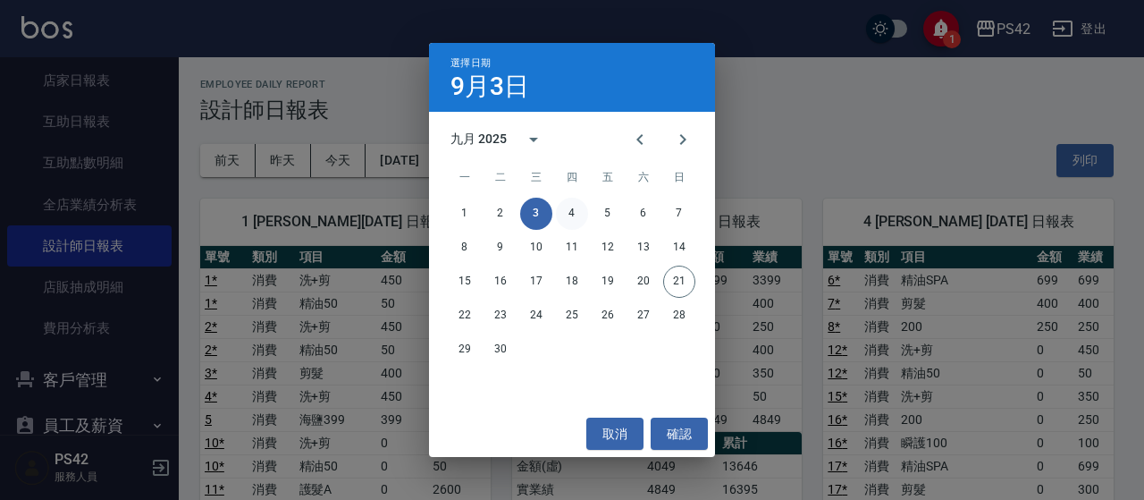
click at [579, 216] on button "4" at bounding box center [572, 213] width 32 height 32
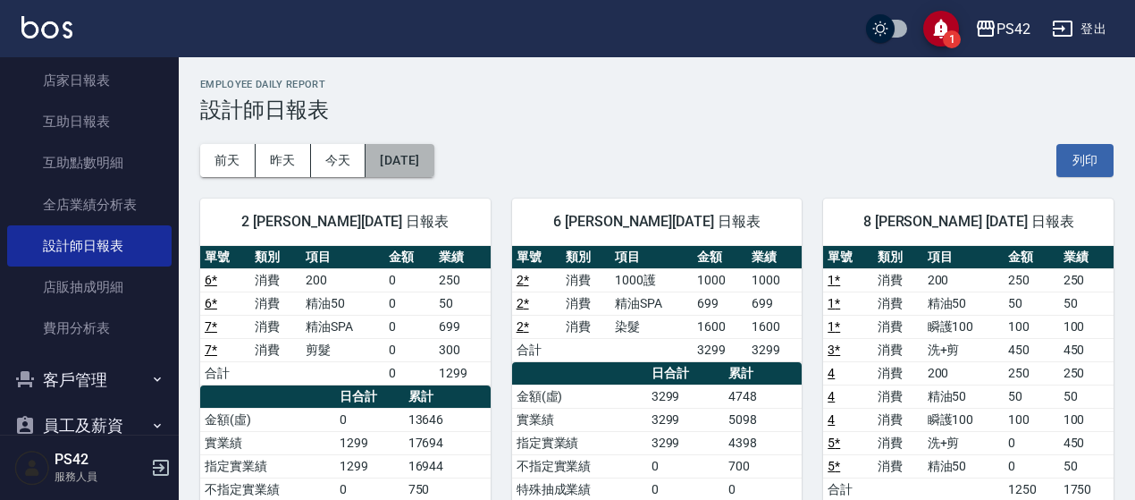
click at [433, 170] on button "[DATE]" at bounding box center [399, 160] width 68 height 33
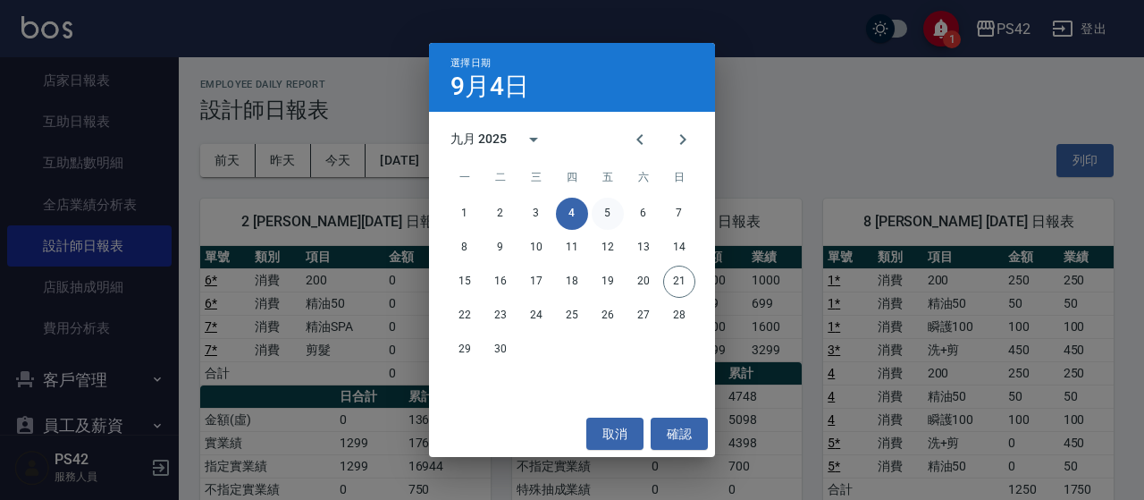
click at [613, 214] on button "5" at bounding box center [608, 213] width 32 height 32
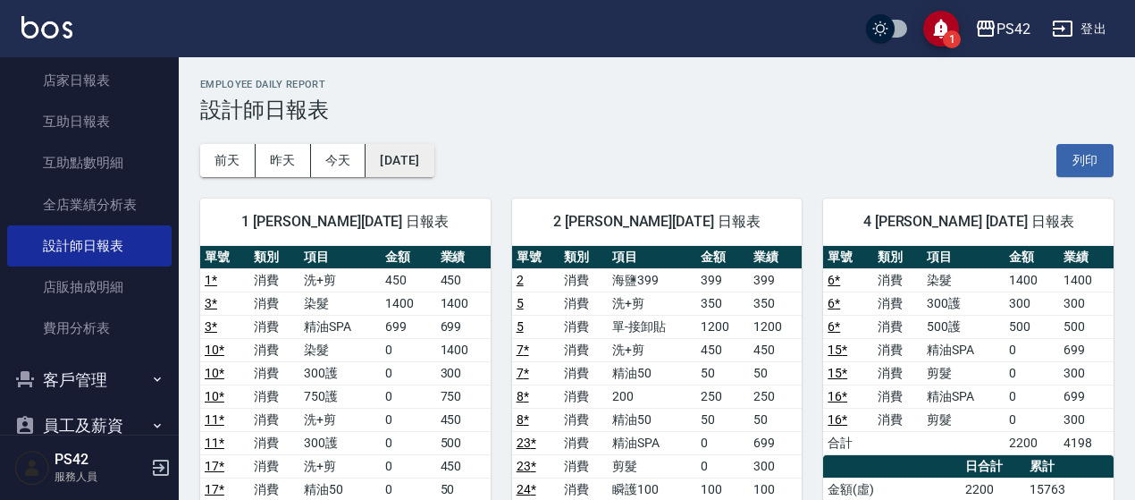
click at [433, 156] on button "[DATE]" at bounding box center [399, 160] width 68 height 33
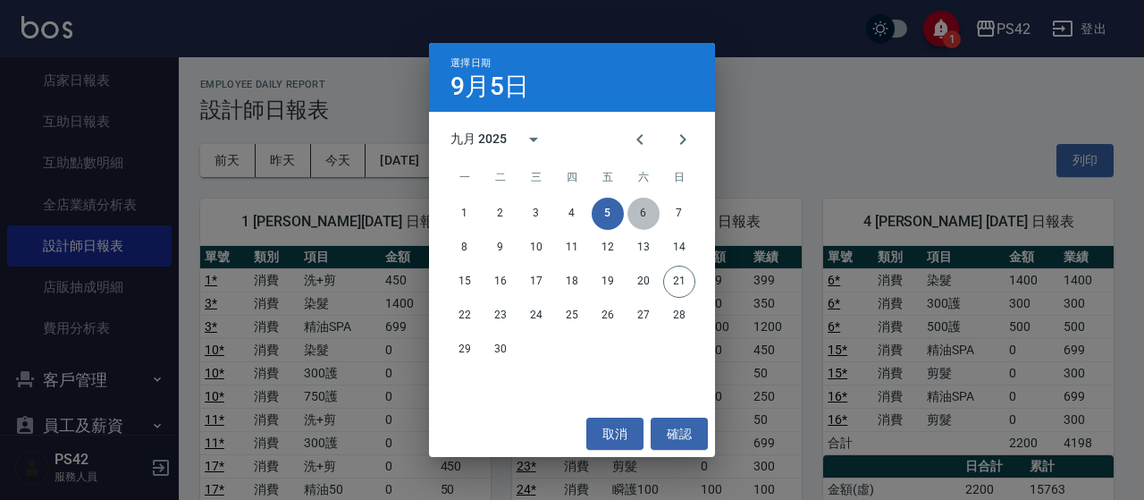
click at [649, 206] on button "6" at bounding box center [643, 213] width 32 height 32
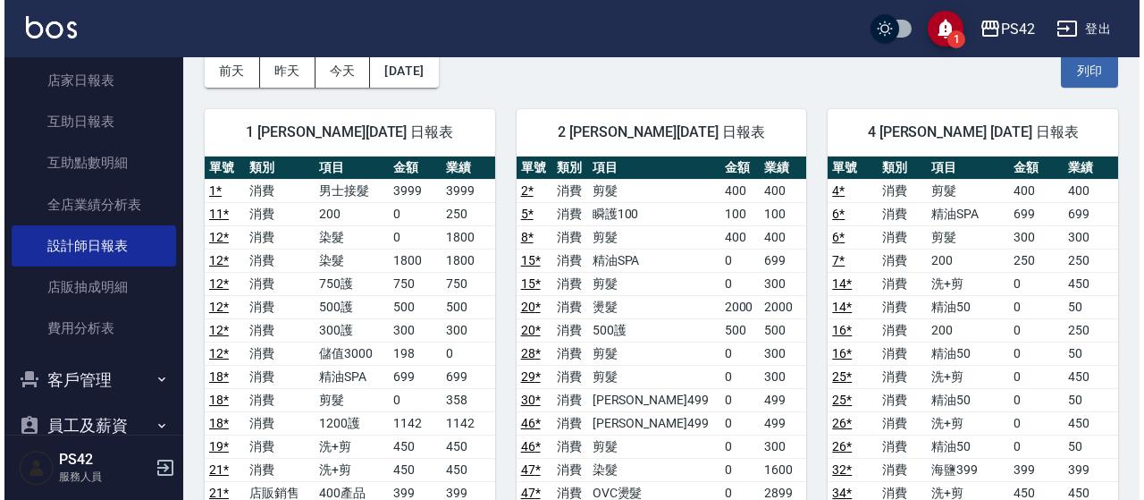
scroll to position [89, 0]
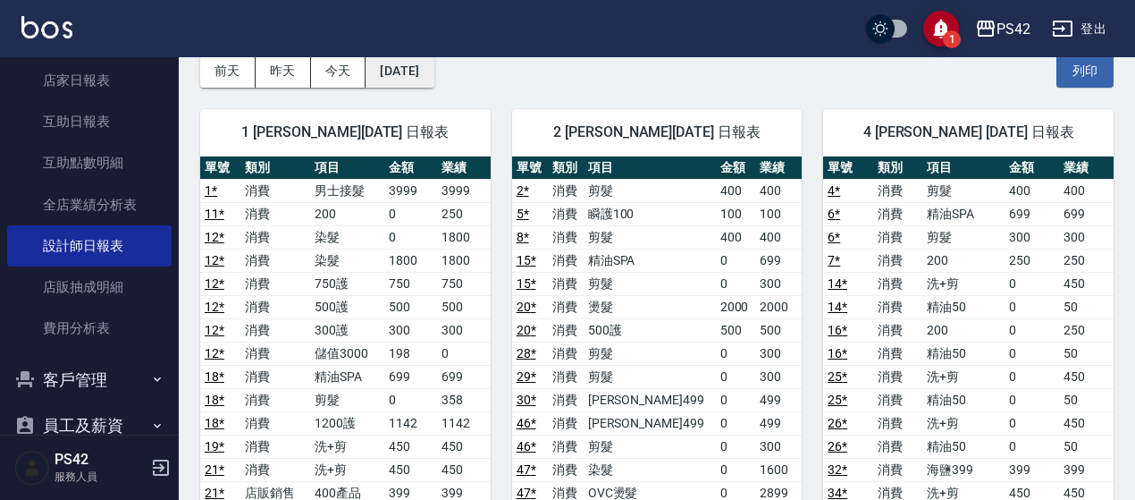
click at [433, 71] on button "[DATE]" at bounding box center [399, 71] width 68 height 33
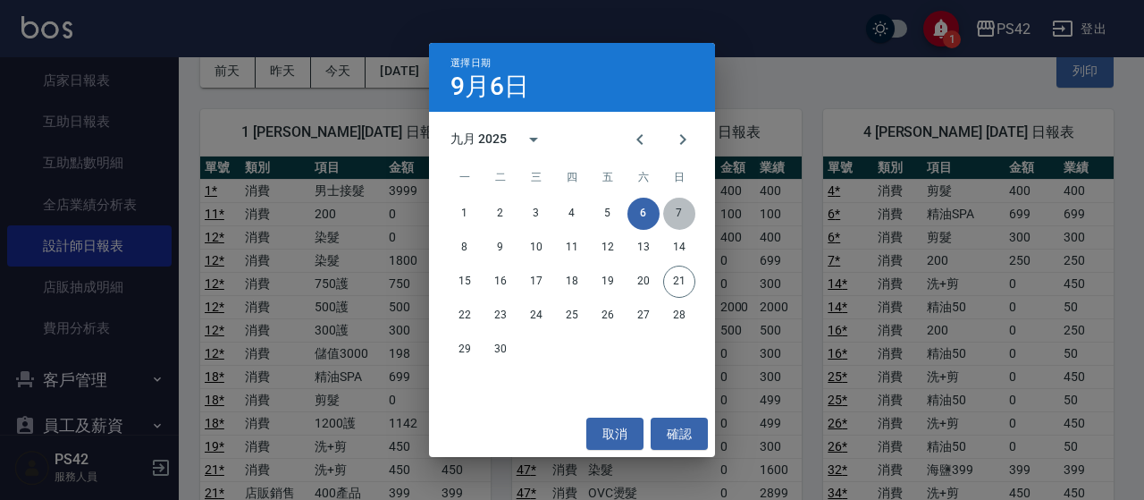
click at [674, 219] on button "7" at bounding box center [679, 213] width 32 height 32
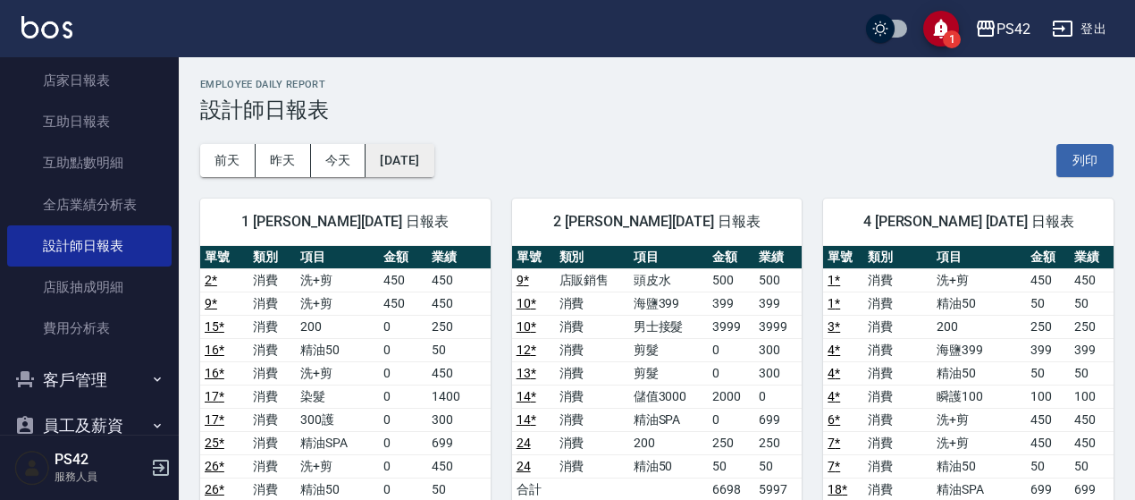
click at [433, 153] on button "[DATE]" at bounding box center [399, 160] width 68 height 33
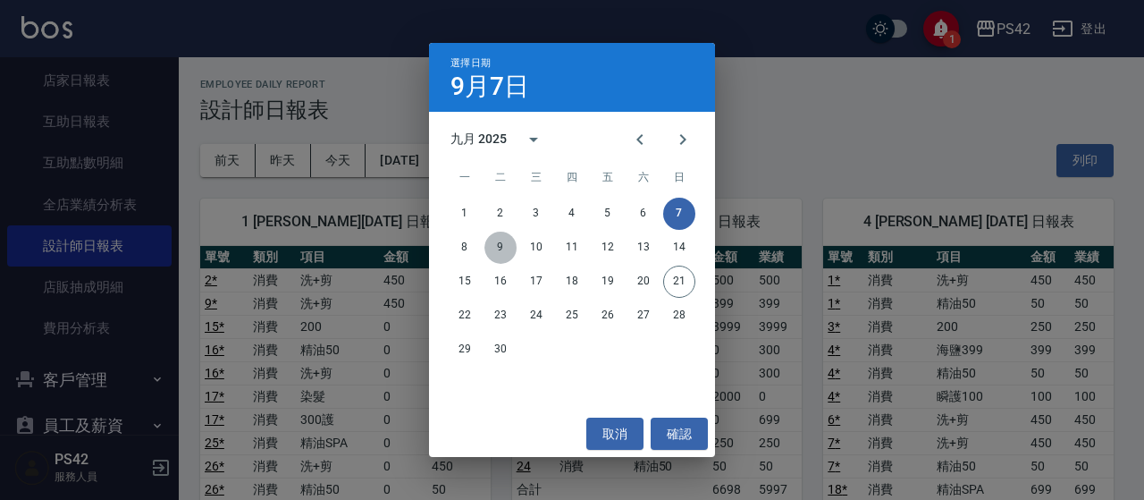
click at [499, 242] on button "9" at bounding box center [500, 247] width 32 height 32
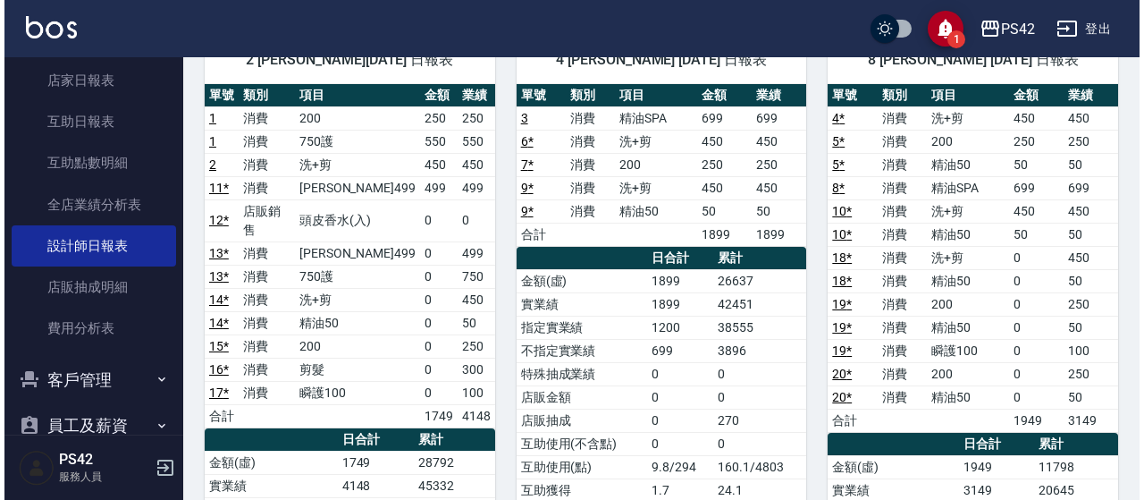
scroll to position [75, 0]
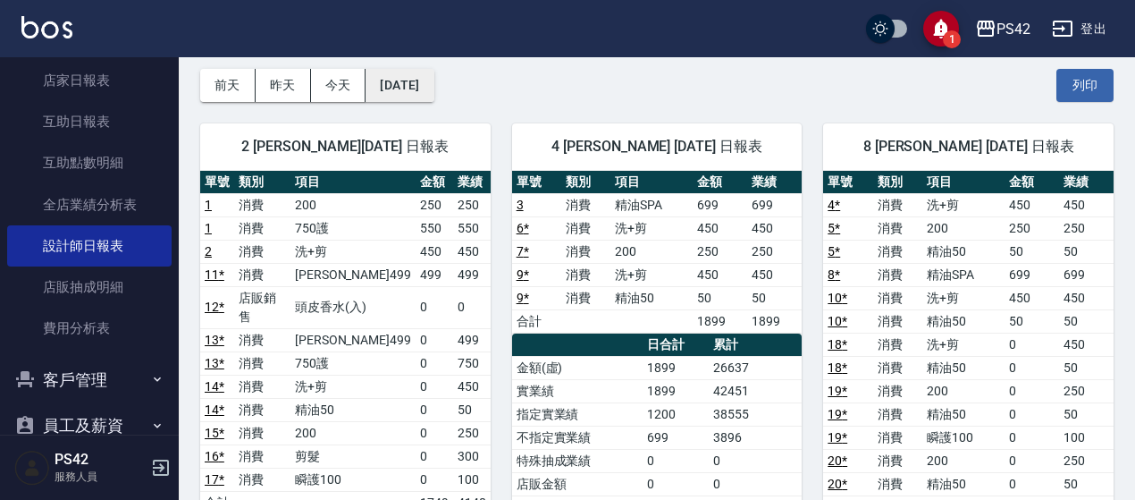
click at [433, 88] on button "[DATE]" at bounding box center [399, 85] width 68 height 33
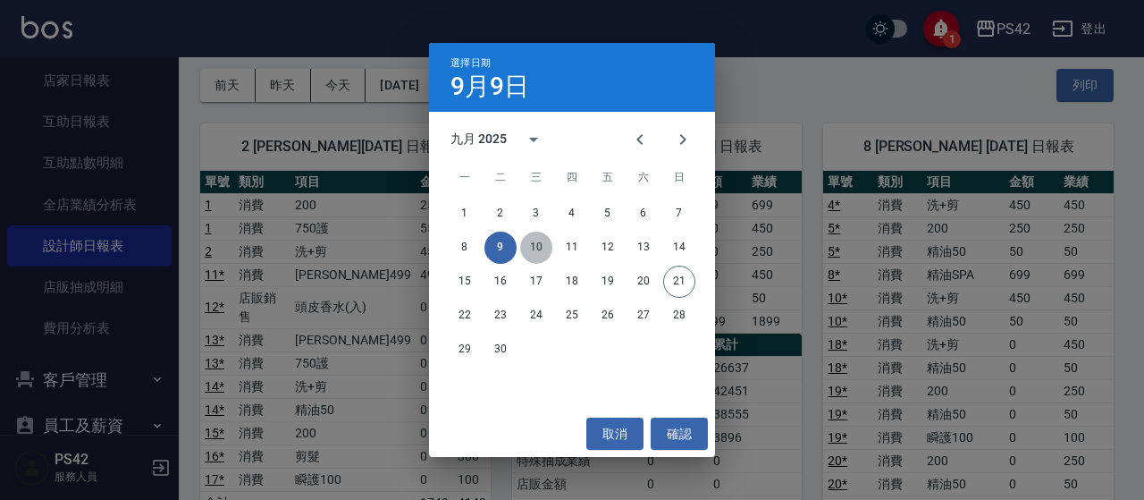
click at [547, 248] on button "10" at bounding box center [536, 247] width 32 height 32
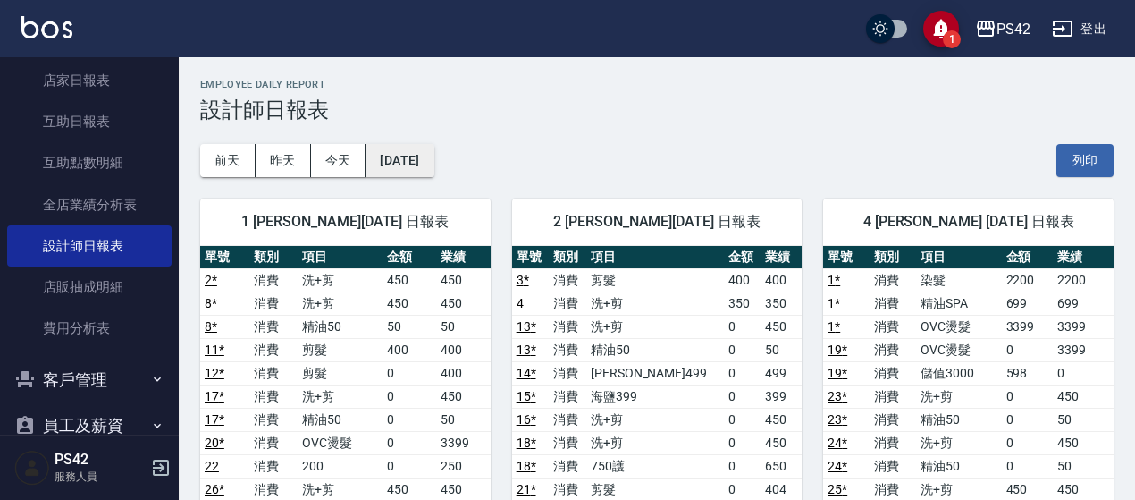
click at [433, 157] on button "[DATE]" at bounding box center [399, 160] width 68 height 33
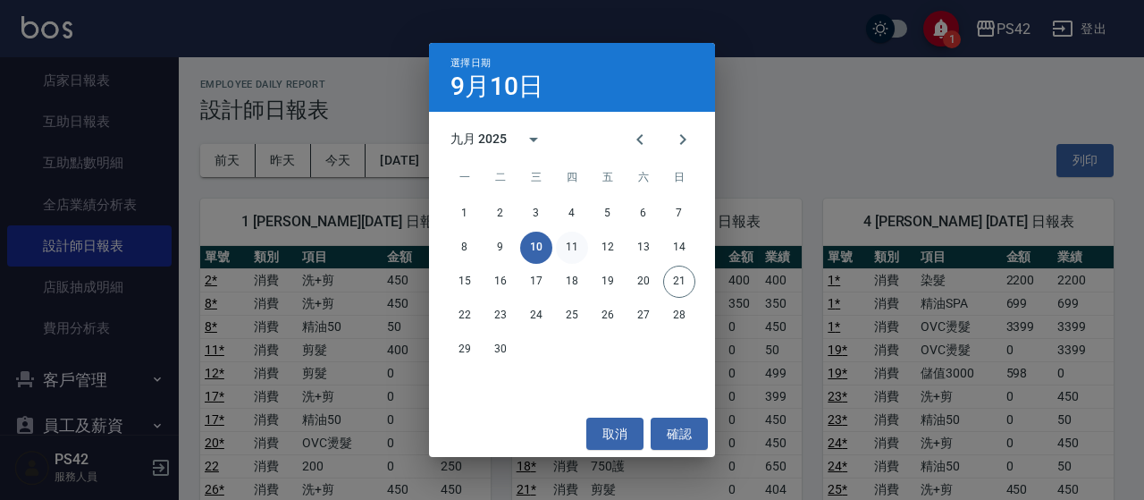
click at [575, 251] on button "11" at bounding box center [572, 247] width 32 height 32
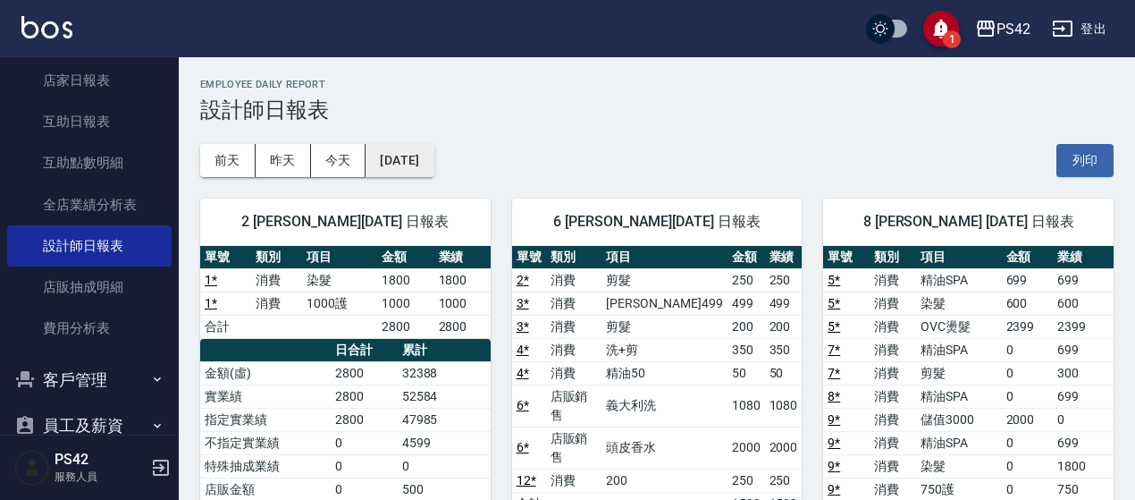
click at [433, 159] on button "[DATE]" at bounding box center [399, 160] width 68 height 33
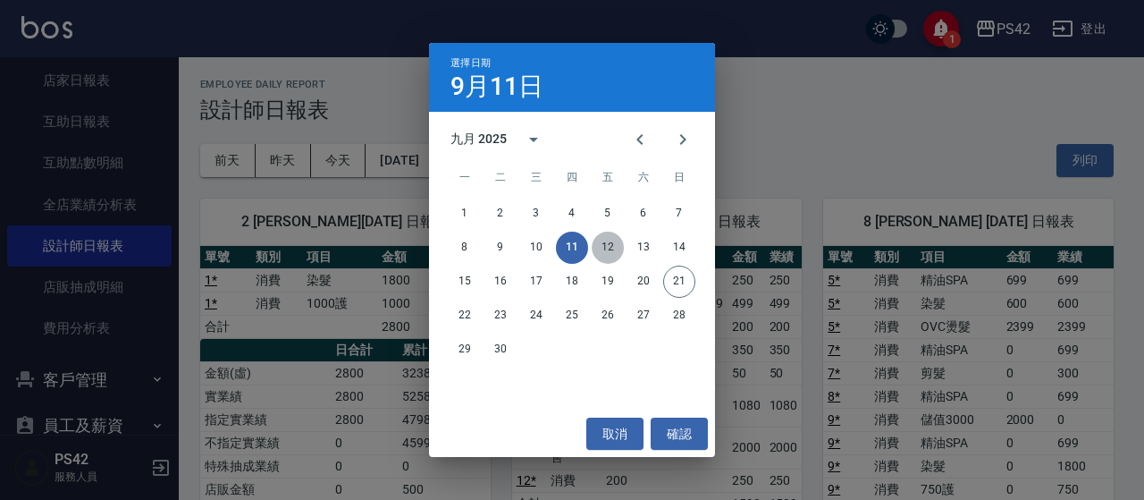
click at [615, 247] on button "12" at bounding box center [608, 247] width 32 height 32
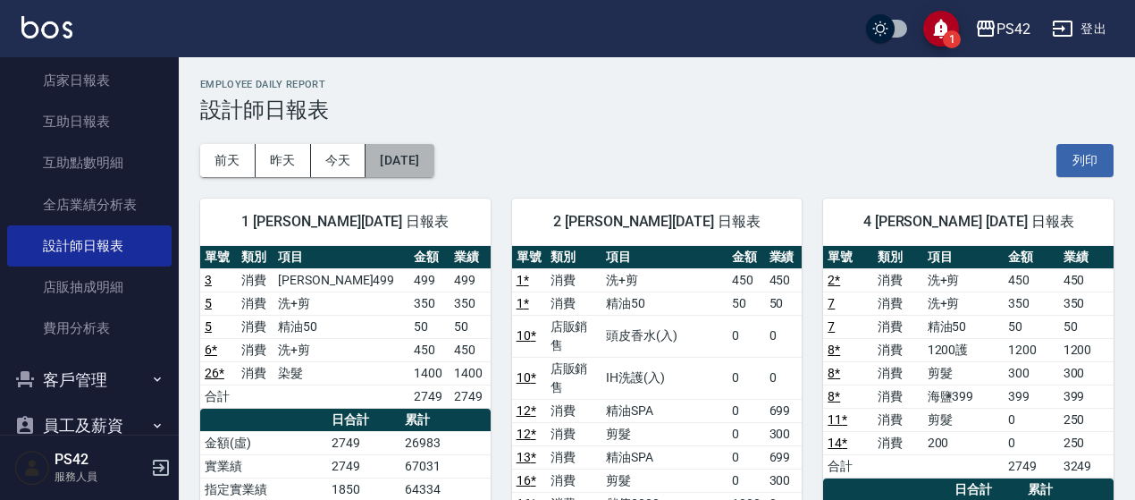
click at [433, 159] on button "[DATE]" at bounding box center [399, 160] width 68 height 33
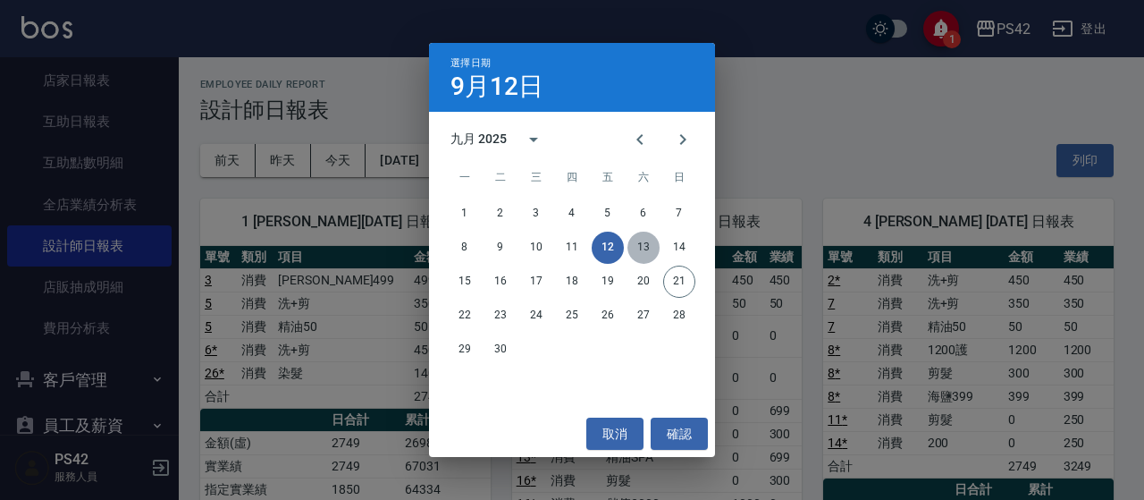
click at [651, 253] on button "13" at bounding box center [643, 247] width 32 height 32
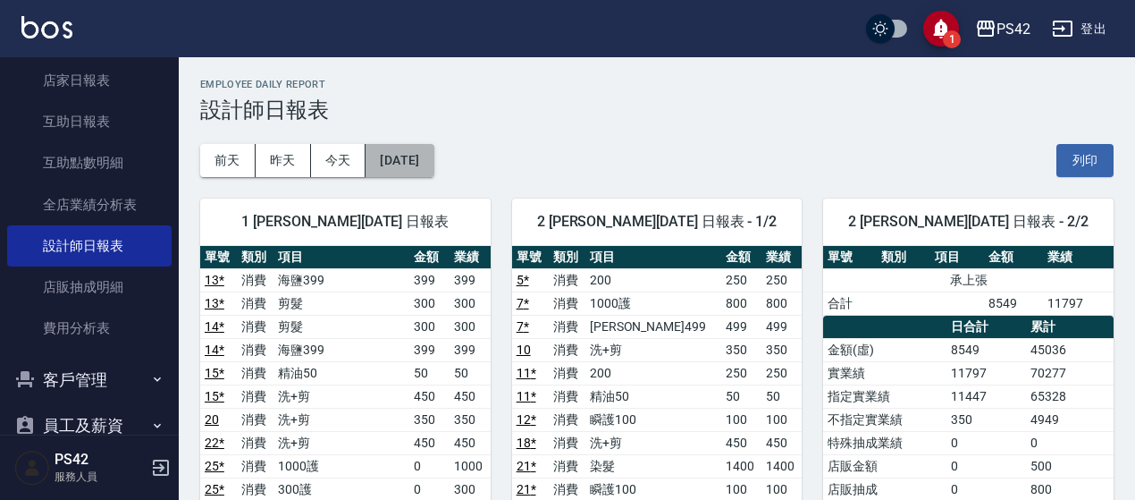
click at [433, 160] on button "[DATE]" at bounding box center [399, 160] width 68 height 33
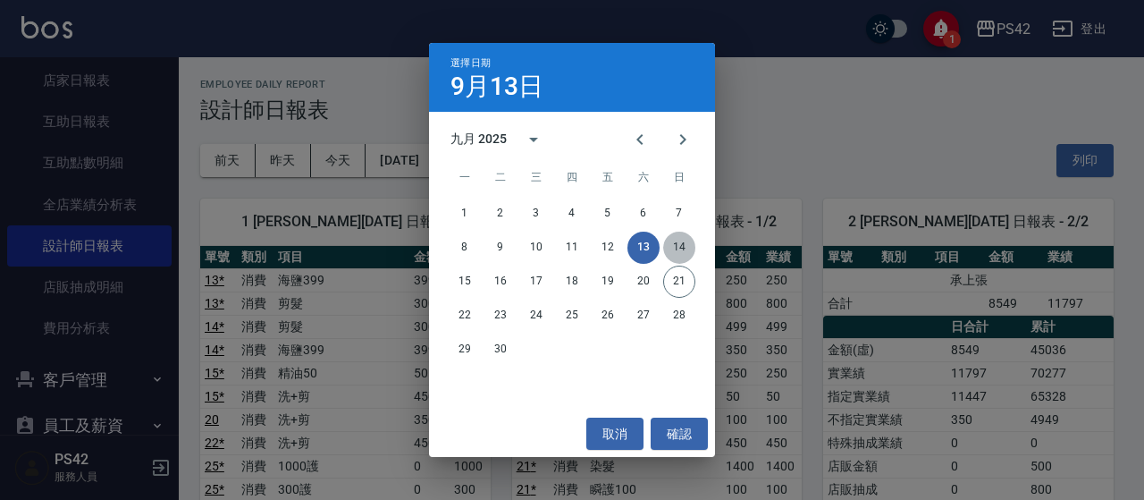
click at [686, 249] on button "14" at bounding box center [679, 247] width 32 height 32
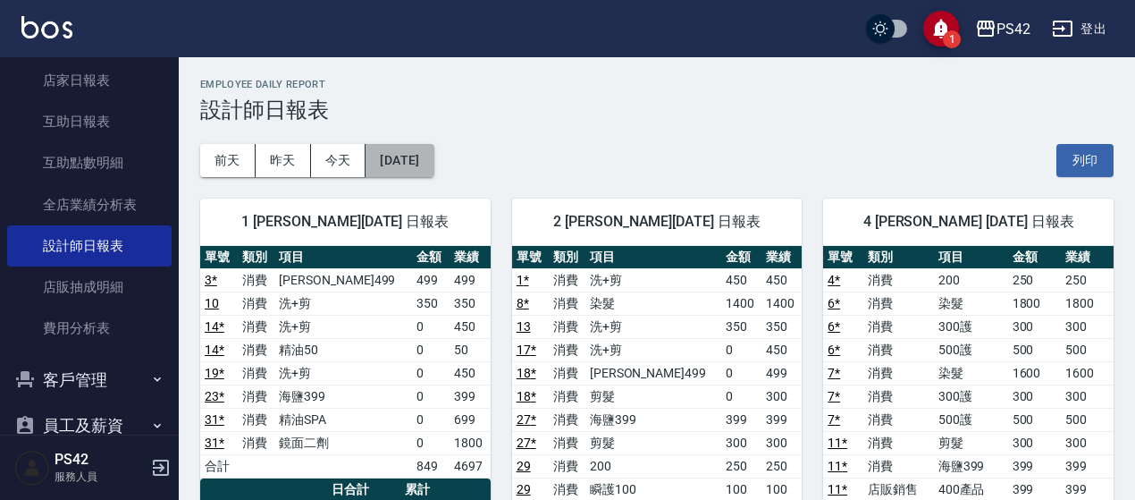
click at [433, 160] on button "[DATE]" at bounding box center [399, 160] width 68 height 33
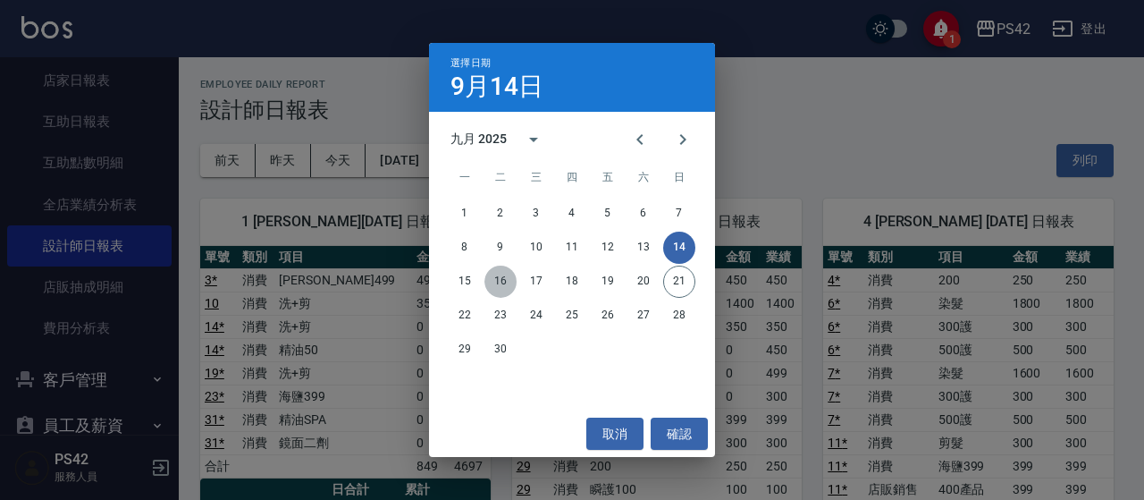
click at [501, 281] on button "16" at bounding box center [500, 281] width 32 height 32
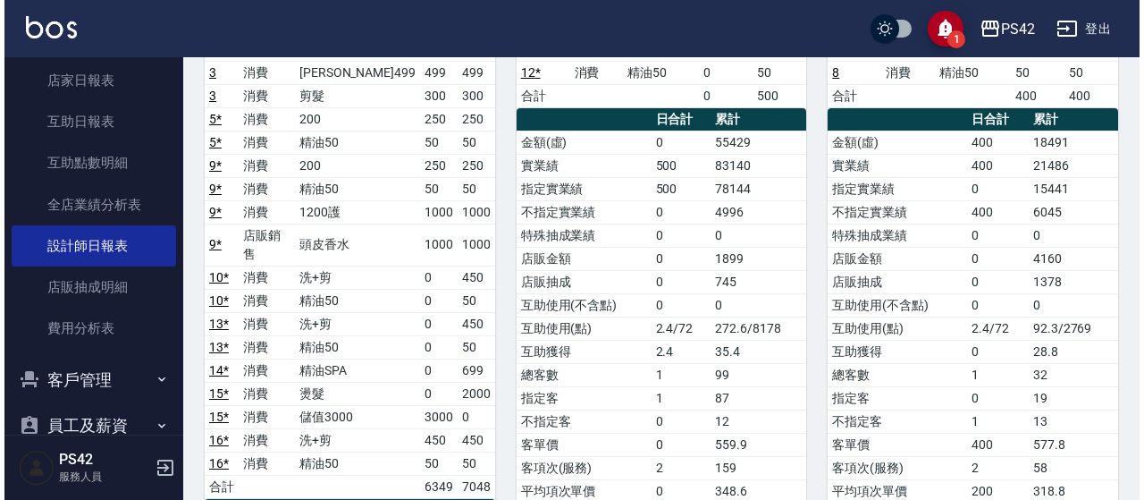
scroll to position [89, 0]
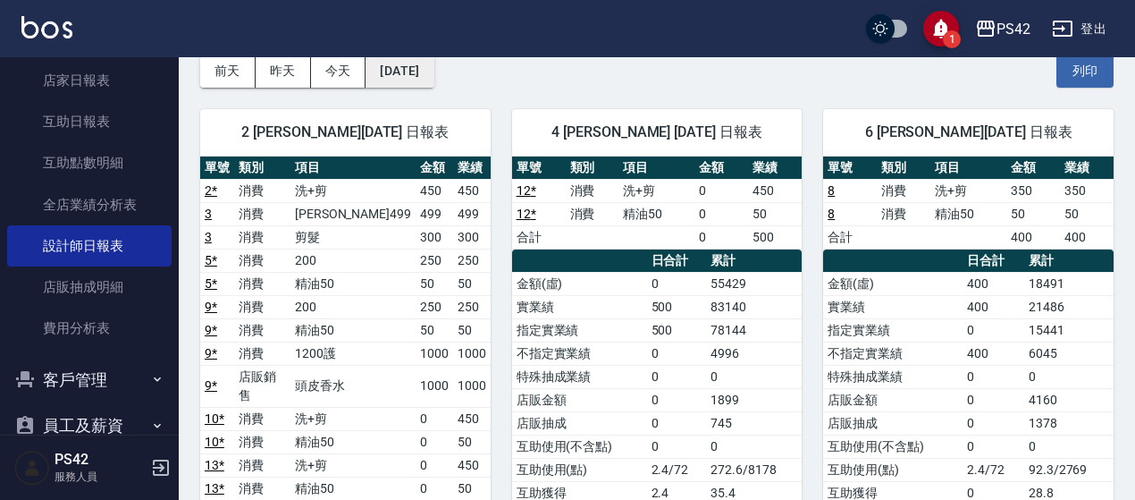
click at [433, 76] on button "[DATE]" at bounding box center [399, 71] width 68 height 33
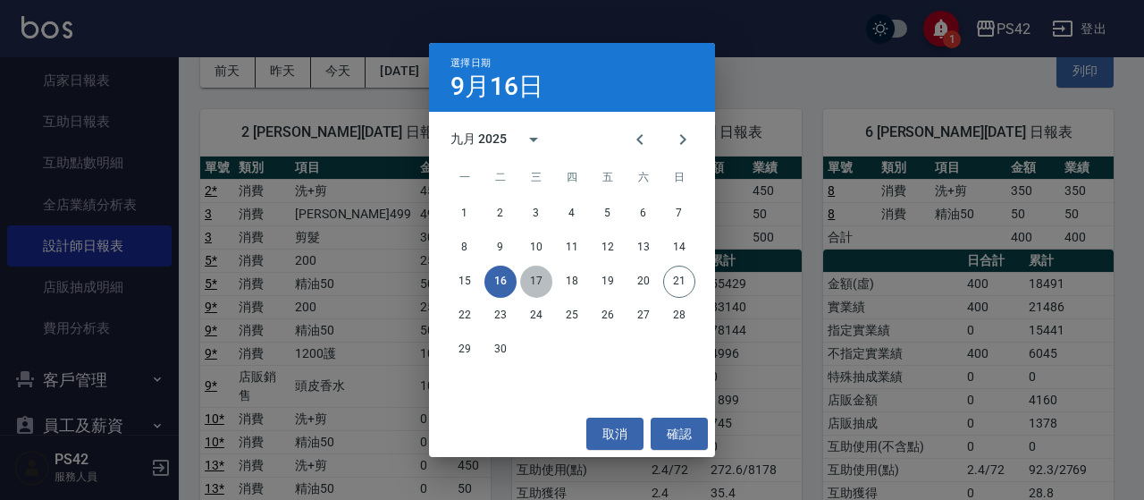
click at [531, 279] on button "17" at bounding box center [536, 281] width 32 height 32
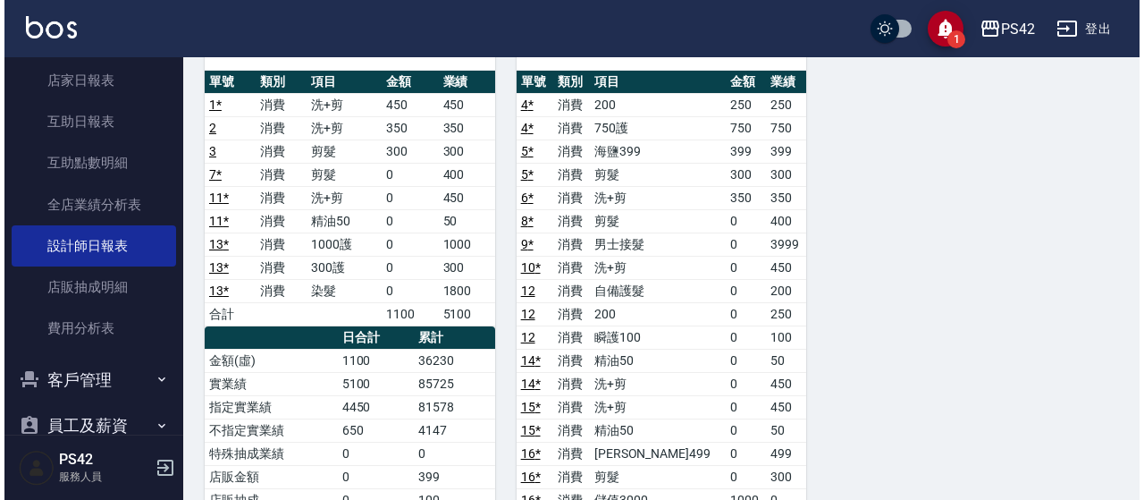
scroll to position [89, 0]
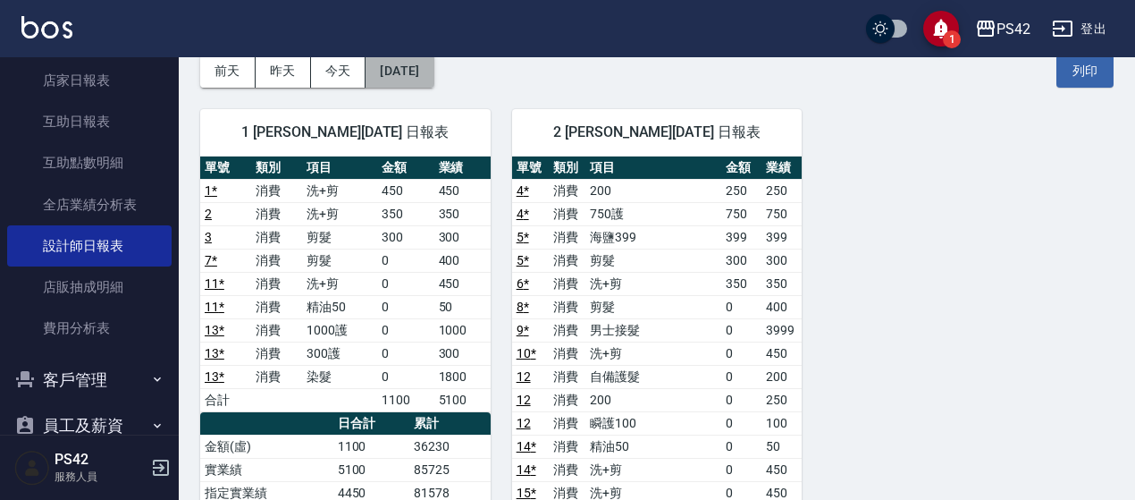
click at [433, 61] on button "[DATE]" at bounding box center [399, 71] width 68 height 33
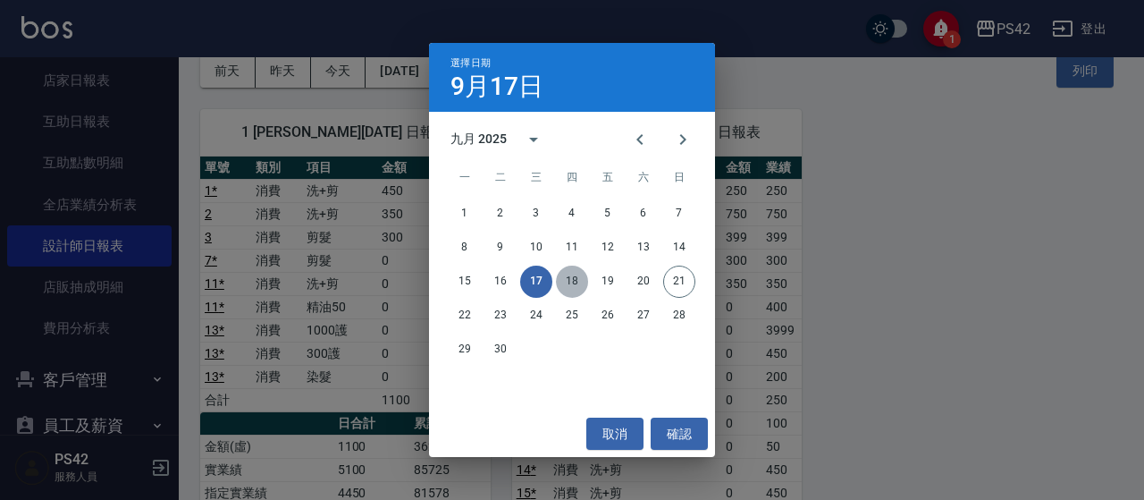
click at [574, 278] on button "18" at bounding box center [572, 281] width 32 height 32
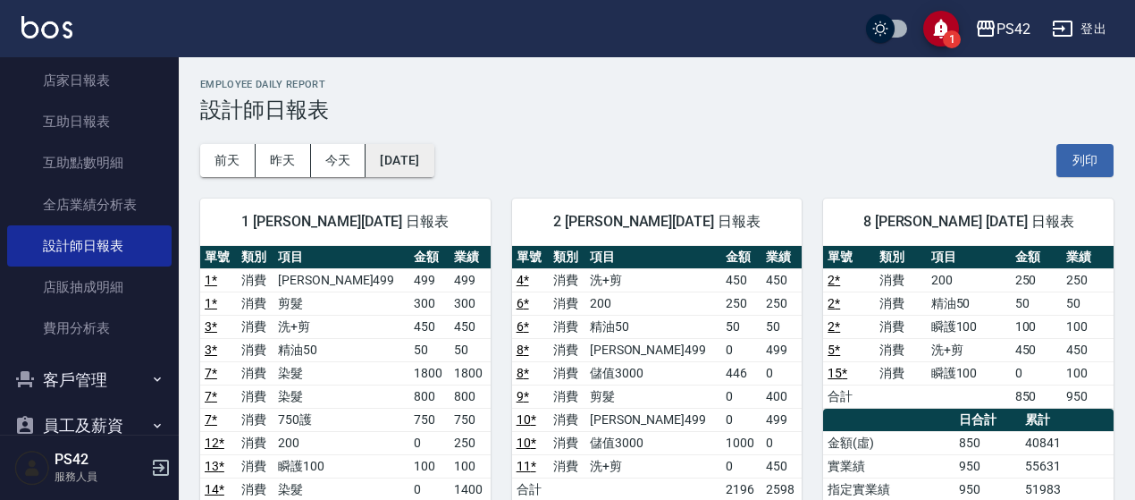
click at [433, 161] on button "[DATE]" at bounding box center [399, 160] width 68 height 33
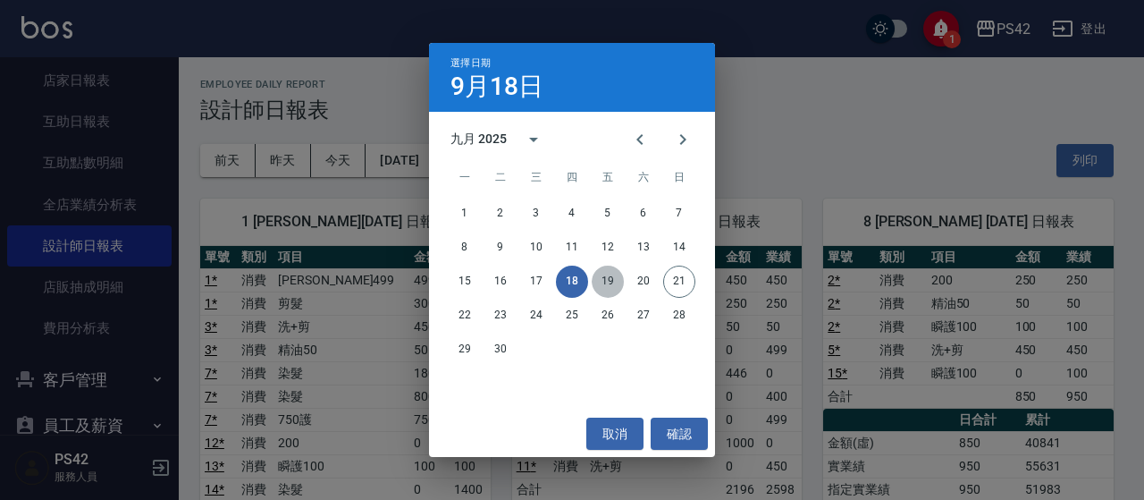
click at [611, 281] on button "19" at bounding box center [608, 281] width 32 height 32
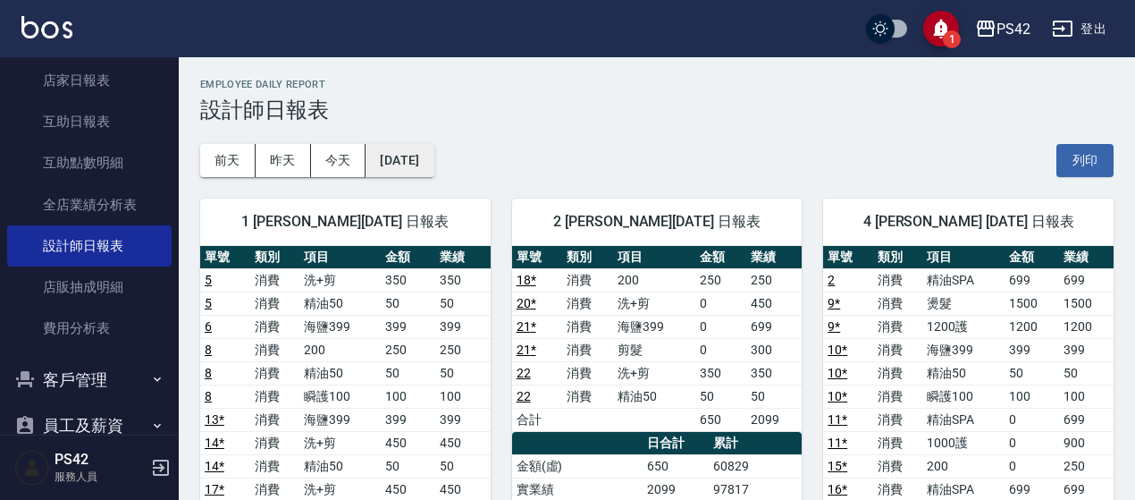
click at [433, 170] on button "[DATE]" at bounding box center [399, 160] width 68 height 33
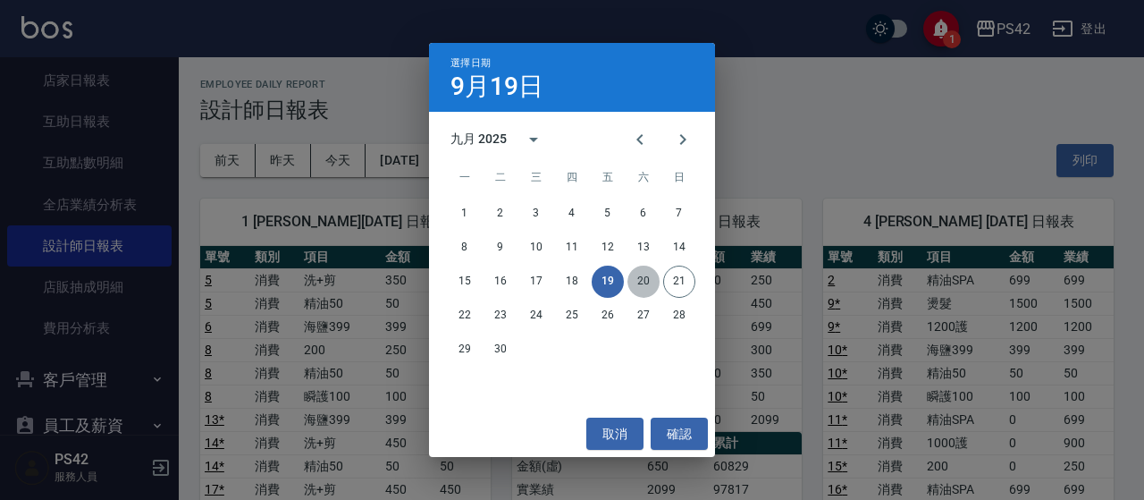
click at [647, 278] on button "20" at bounding box center [643, 281] width 32 height 32
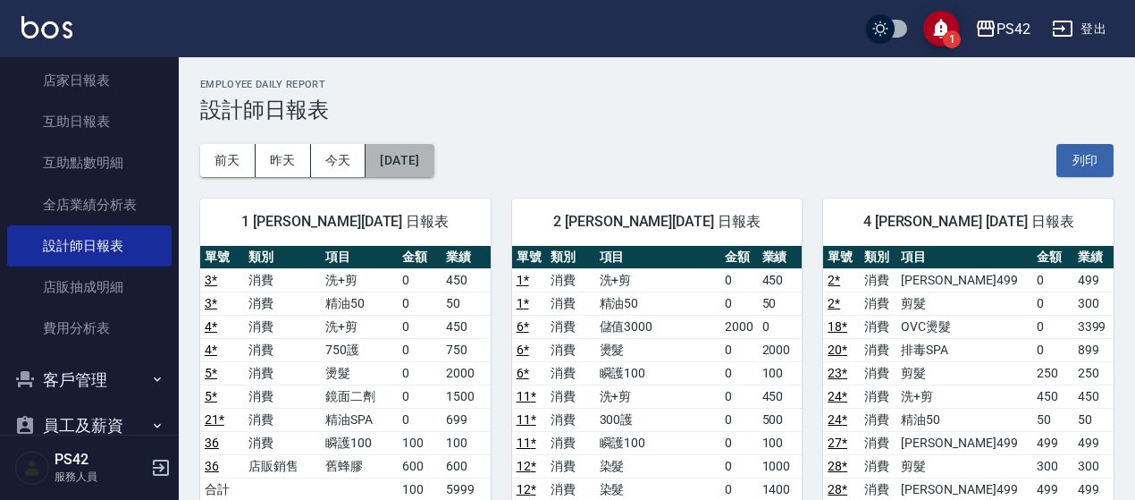
click at [433, 163] on button "[DATE]" at bounding box center [399, 160] width 68 height 33
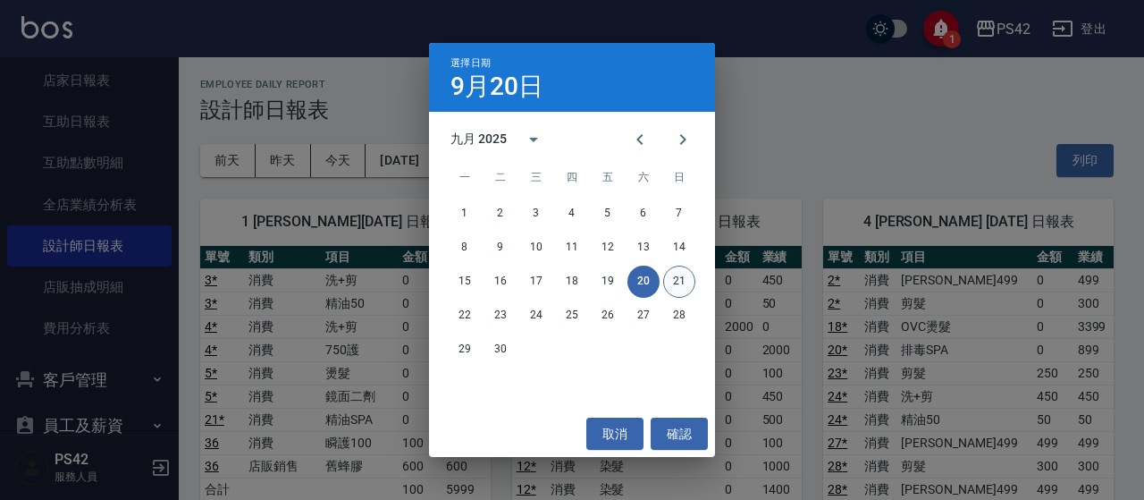
click at [676, 275] on button "21" at bounding box center [679, 281] width 32 height 32
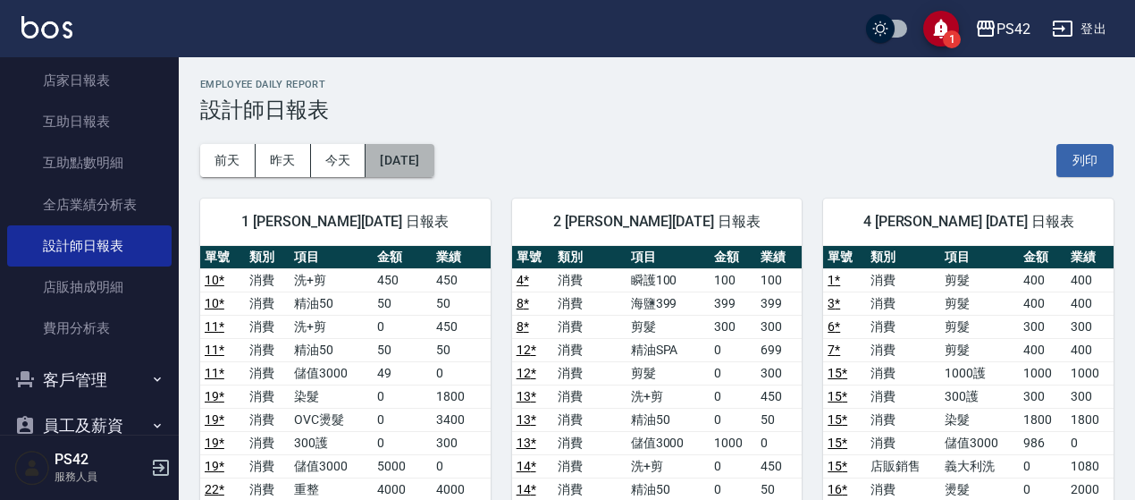
click at [433, 167] on button "[DATE]" at bounding box center [399, 160] width 68 height 33
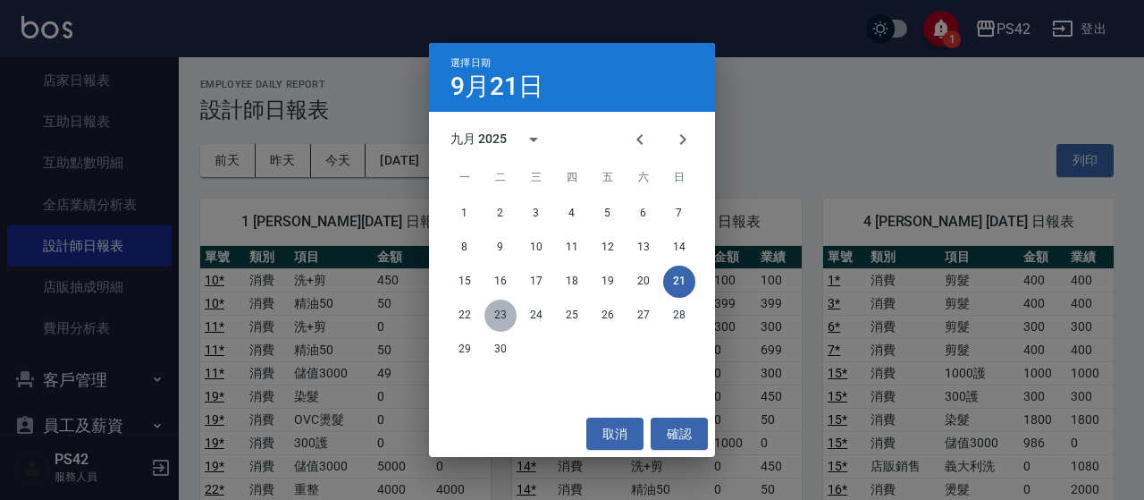
drag, startPoint x: 504, startPoint y: 312, endPoint x: 495, endPoint y: 319, distance: 11.4
click at [503, 317] on button "23" at bounding box center [500, 315] width 32 height 32
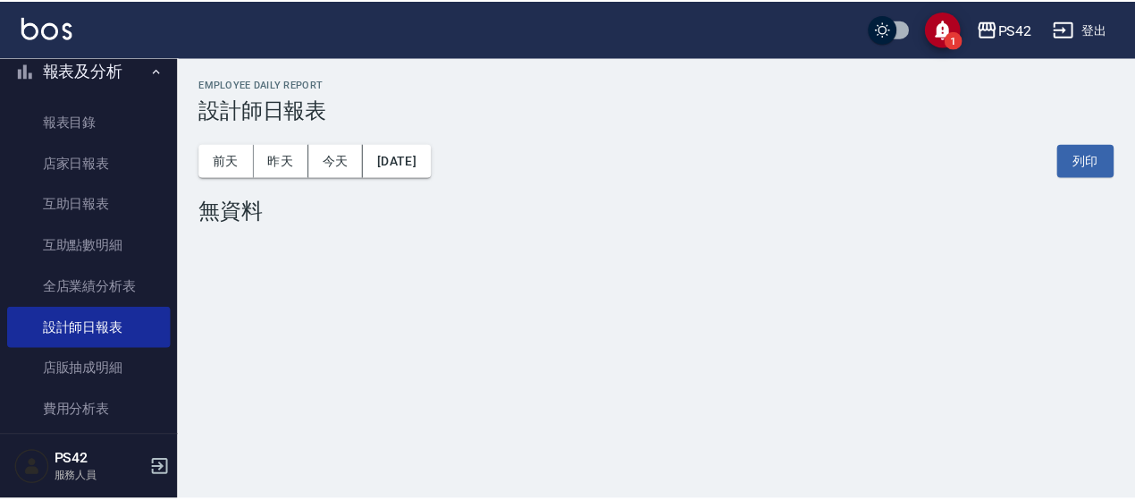
scroll to position [357, 0]
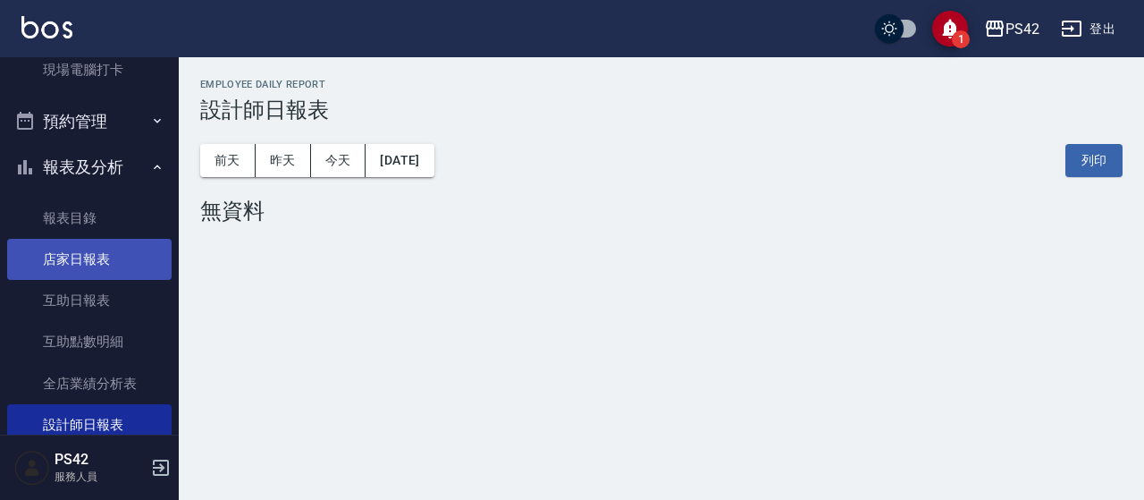
click at [75, 274] on link "店家日報表" at bounding box center [89, 259] width 164 height 41
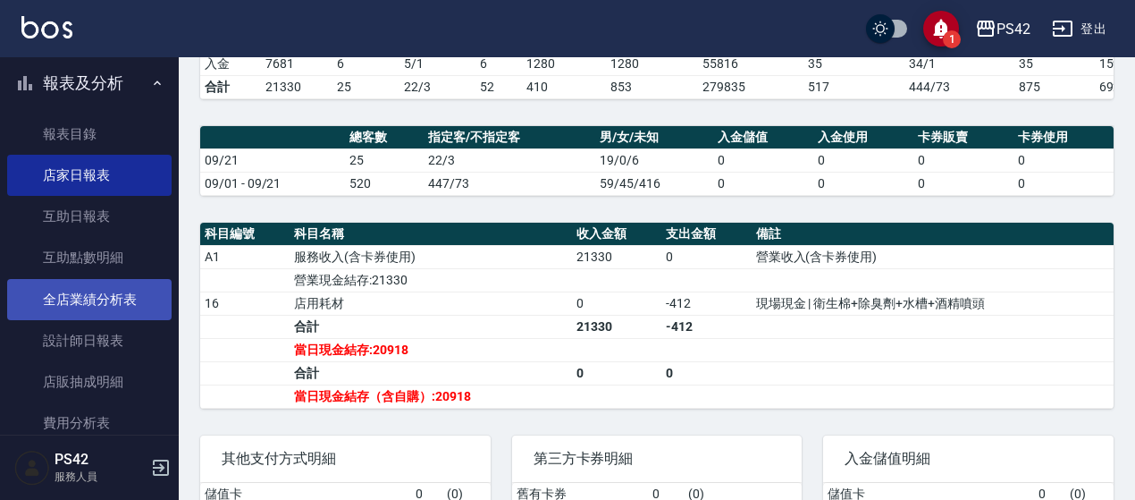
scroll to position [536, 0]
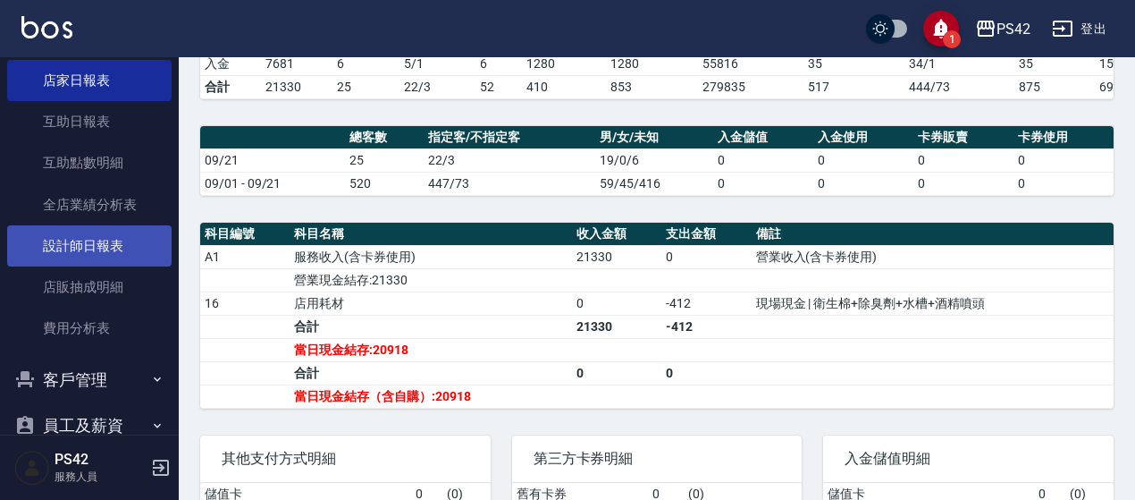
click at [88, 233] on link "設計師日報表" at bounding box center [89, 245] width 164 height 41
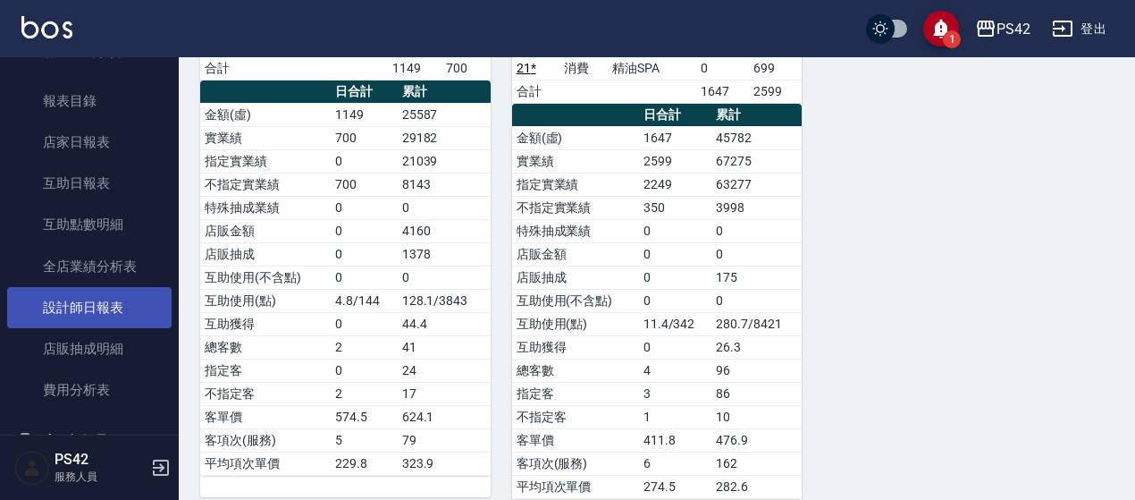
scroll to position [447, 0]
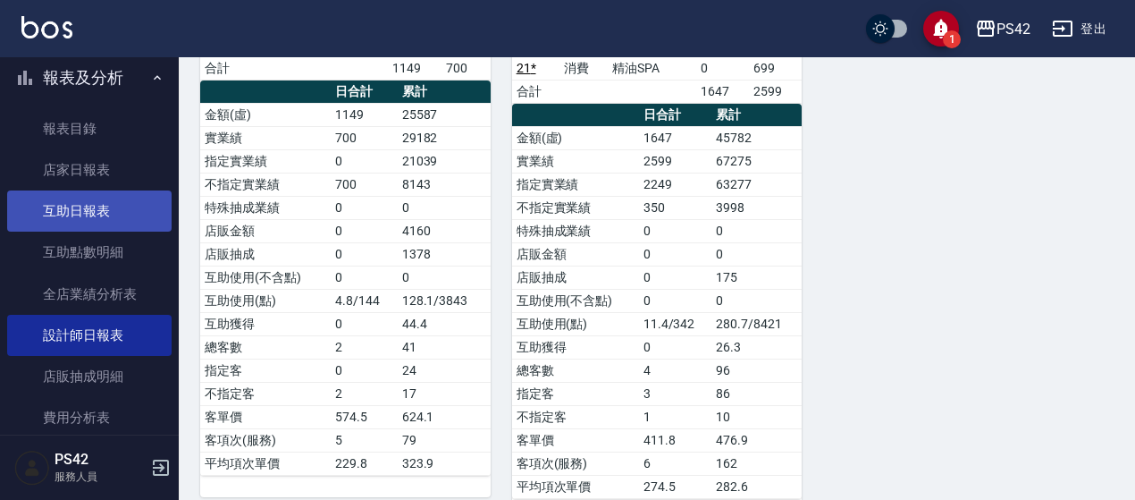
click at [83, 206] on link "互助日報表" at bounding box center [89, 210] width 164 height 41
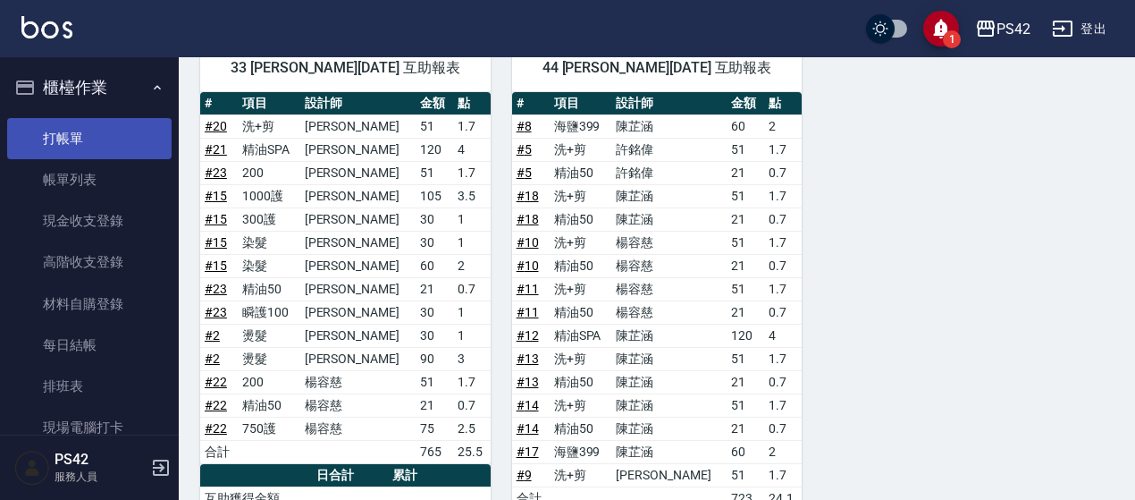
click at [111, 122] on link "打帳單" at bounding box center [89, 138] width 164 height 41
